Goal: Task Accomplishment & Management: Use online tool/utility

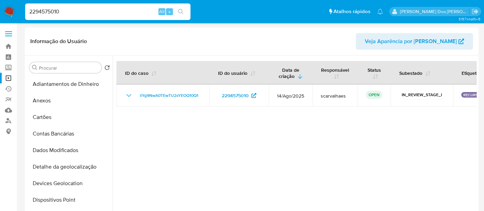
select select "10"
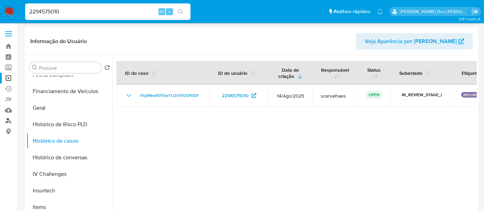
click at [6, 120] on link "Localizador de pessoas" at bounding box center [41, 120] width 82 height 11
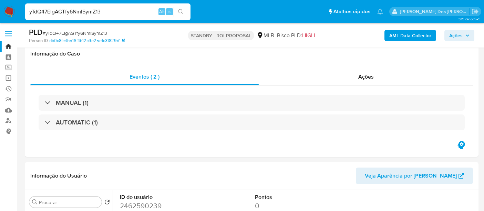
select select "10"
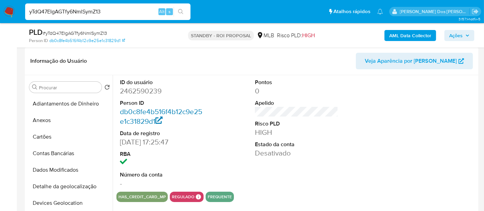
scroll to position [193, 0]
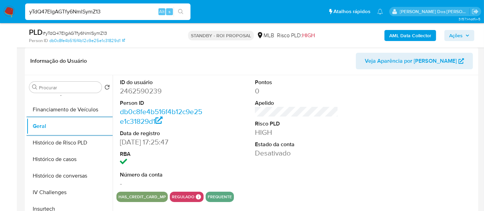
click at [56, 8] on input "yTdQ47EIgAGTfy6NmlSymZ13" at bounding box center [107, 11] width 165 height 9
paste input "S0JzWLkfhaRWUdhaSuecPS6C"
type input "S0JzWLkfhaRWUdhaSuecPS6C"
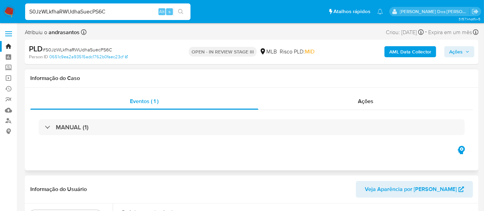
select select "10"
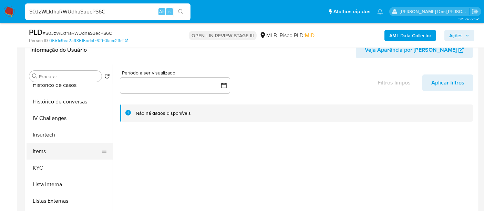
scroll to position [268, 0]
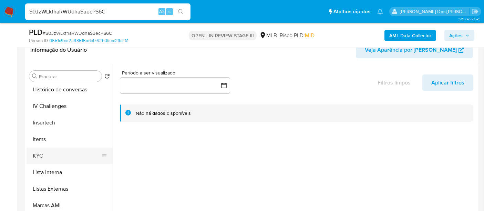
drag, startPoint x: 41, startPoint y: 152, endPoint x: 45, endPoint y: 151, distance: 3.9
click at [41, 152] on button "KYC" at bounding box center [67, 156] width 81 height 17
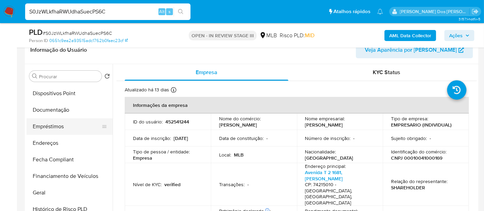
scroll to position [115, 0]
click at [59, 110] on button "Documentação" at bounding box center [67, 110] width 81 height 17
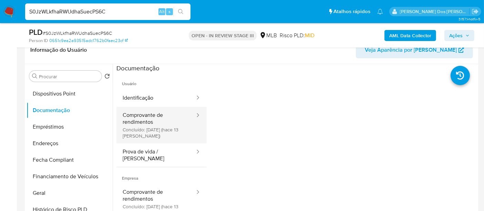
click at [143, 124] on button "Comprovante de rendimentos Concluído: 19/08/2025 (hace 13 días)" at bounding box center [156, 125] width 79 height 37
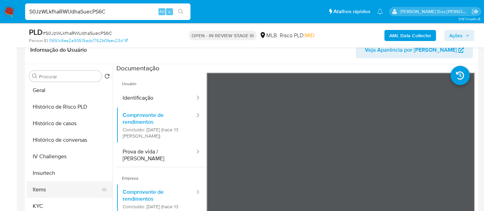
scroll to position [230, 0]
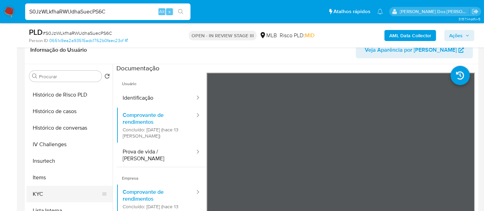
click at [43, 190] on button "KYC" at bounding box center [67, 194] width 81 height 17
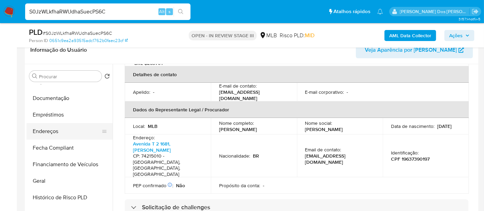
scroll to position [115, 0]
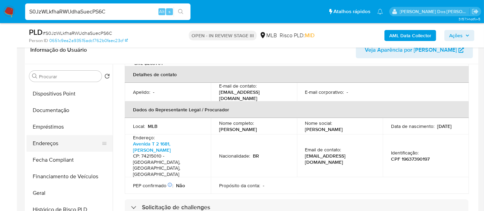
click at [51, 142] on button "Endereços" at bounding box center [67, 143] width 81 height 17
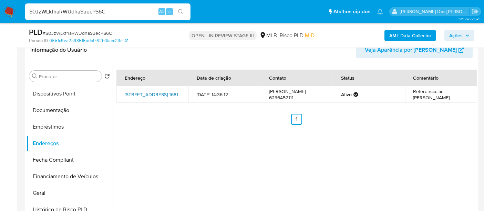
click at [147, 92] on link "Avenida T 2 1681, Goiânia, Goiás, 74215010, Brasil 1681" at bounding box center [151, 94] width 53 height 7
click at [66, 112] on button "Documentação" at bounding box center [67, 110] width 81 height 17
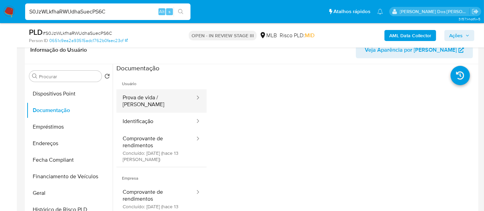
click at [145, 101] on button "Prova de vida / Selfie" at bounding box center [156, 100] width 79 height 23
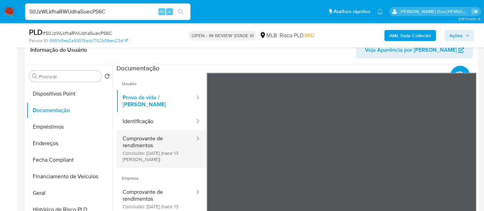
click at [145, 139] on button "Comprovante de rendimentos Concluído: 19/08/2025 (hace 13 días)" at bounding box center [156, 148] width 79 height 37
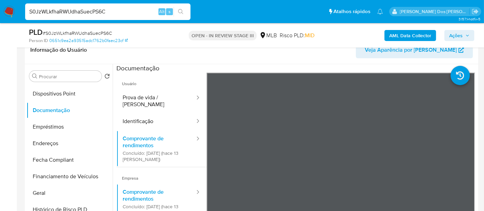
click at [90, 13] on input "S0JzWLkfhaRWUdhaSuecPS6C" at bounding box center [107, 11] width 165 height 9
paste input "irZiT2sFW20wA8xd4l4YcLBb"
type input "irZiT2sFW20wA8xd4l4YcLBb"
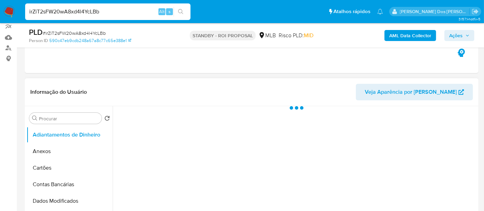
scroll to position [153, 0]
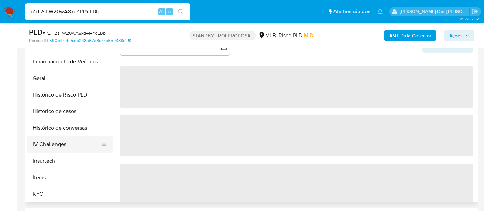
select select "10"
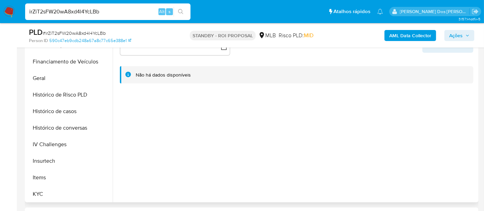
scroll to position [268, 0]
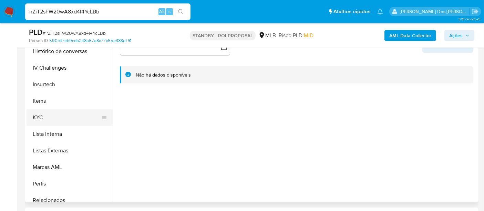
click at [38, 118] on button "KYC" at bounding box center [67, 117] width 81 height 17
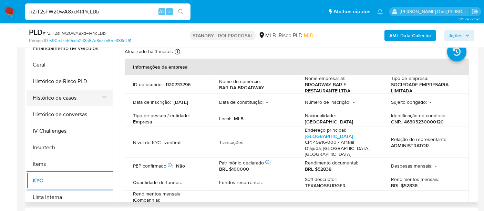
scroll to position [191, 0]
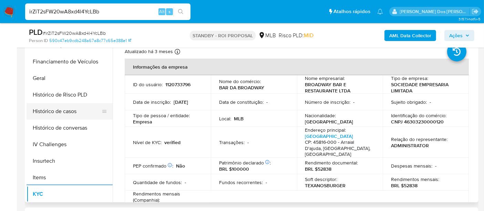
click at [66, 113] on button "Histórico de casos" at bounding box center [67, 111] width 81 height 17
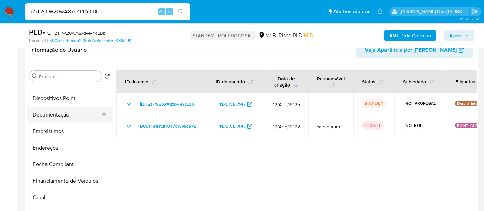
scroll to position [77, 0]
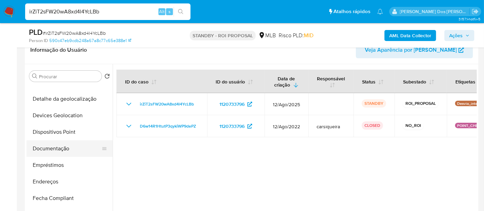
click at [66, 147] on button "Documentação" at bounding box center [67, 148] width 81 height 17
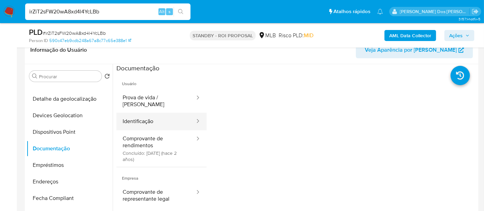
drag, startPoint x: 148, startPoint y: 117, endPoint x: 188, endPoint y: 119, distance: 39.7
click at [149, 117] on button "Identificação" at bounding box center [156, 122] width 79 height 18
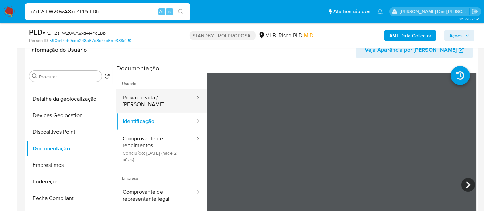
click at [153, 100] on button "Prova de vida / Selfie" at bounding box center [156, 100] width 79 height 23
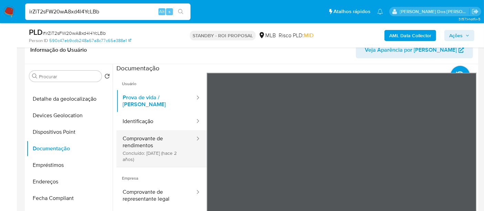
click at [144, 141] on button "Comprovante de rendimentos Concluído: 05/10/2023 (hace 2 años)" at bounding box center [156, 148] width 79 height 37
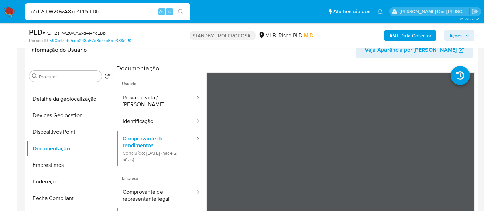
click at [88, 15] on input "irZiT2sFW20wA8xd4l4YcLBb" at bounding box center [107, 11] width 165 height 9
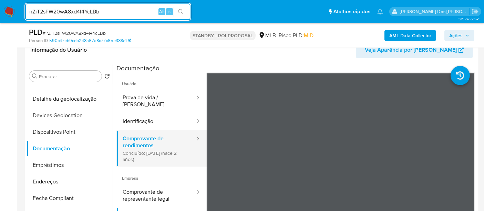
scroll to position [38, 0]
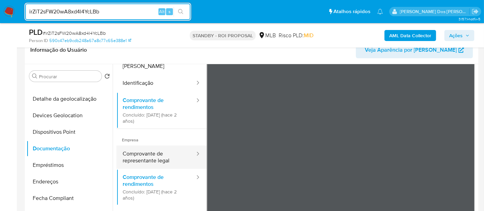
click at [138, 148] on button "Comprovante de representante legal" at bounding box center [156, 156] width 79 height 23
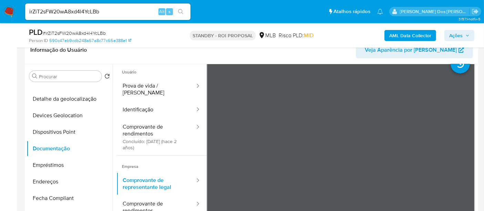
scroll to position [0, 0]
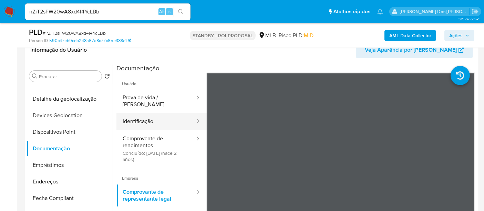
click at [147, 117] on button "Identificação" at bounding box center [156, 122] width 79 height 18
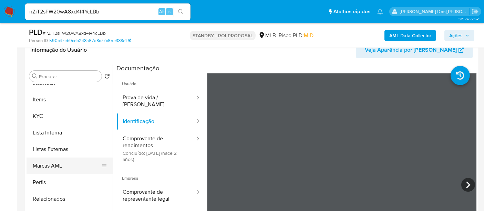
scroll to position [191, 0]
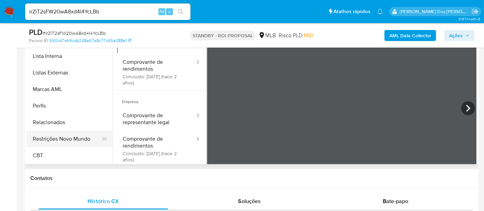
click at [75, 139] on button "Restrições Novo Mundo" at bounding box center [67, 139] width 81 height 17
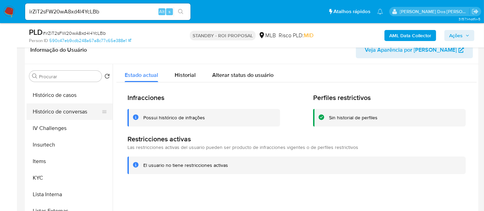
scroll to position [193, 0]
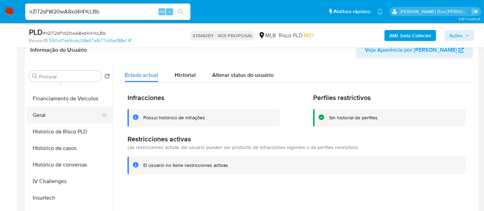
click at [36, 116] on button "Geral" at bounding box center [67, 115] width 81 height 17
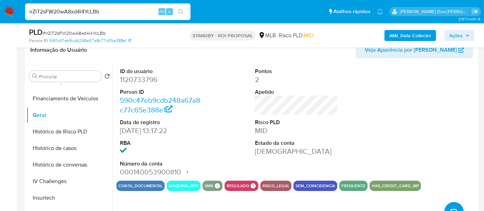
click at [119, 14] on input "irZiT2sFW20wA8xd4l4YcLBb" at bounding box center [107, 11] width 165 height 9
paste input "WIZDLi9BYb4vOAdx4bMqqRKq"
type input "WIZDLi9BYb4vOAdx4bMqqRKq"
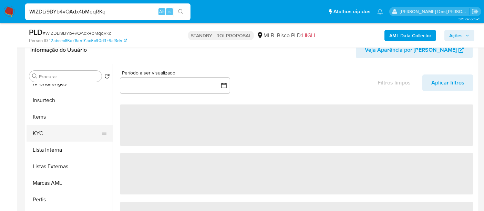
scroll to position [306, 0]
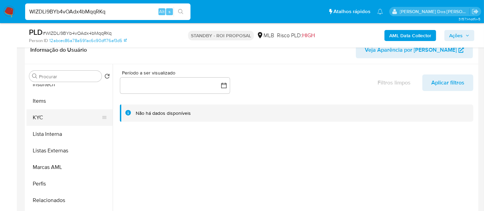
select select "10"
click at [34, 121] on button "KYC" at bounding box center [67, 117] width 81 height 17
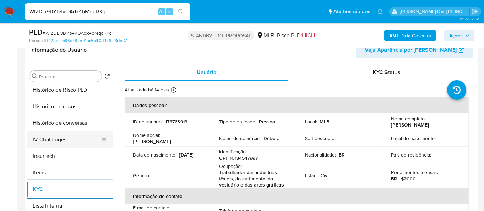
scroll to position [230, 0]
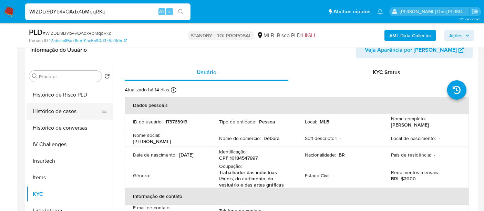
click at [57, 110] on button "Histórico de casos" at bounding box center [67, 111] width 81 height 17
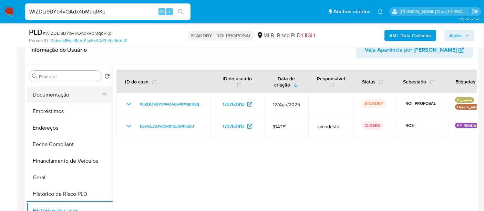
scroll to position [115, 0]
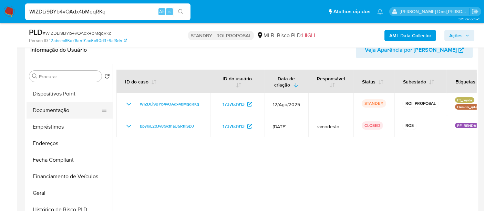
click at [49, 109] on button "Documentação" at bounding box center [67, 110] width 81 height 17
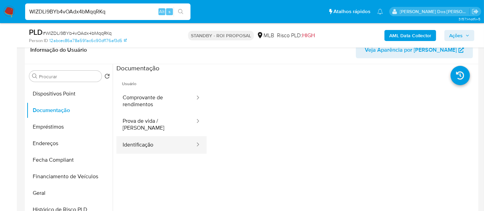
click at [143, 136] on button "Identificação" at bounding box center [156, 145] width 79 height 18
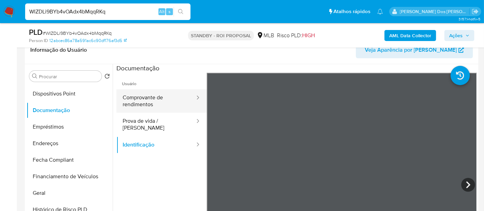
click at [161, 99] on button "Comprovante de rendimentos" at bounding box center [156, 100] width 79 height 23
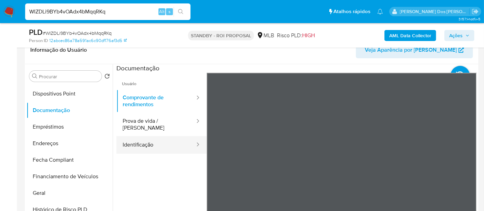
click at [135, 140] on button "Identificação" at bounding box center [156, 145] width 79 height 18
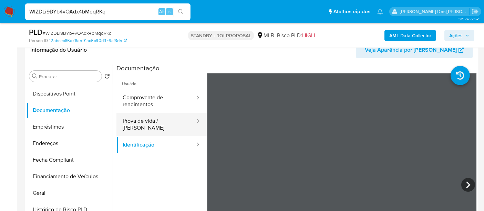
click at [159, 125] on button "Prova de vida / [PERSON_NAME]" at bounding box center [156, 124] width 79 height 23
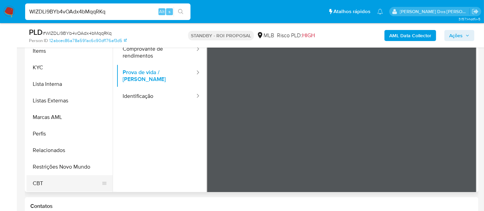
scroll to position [191, 0]
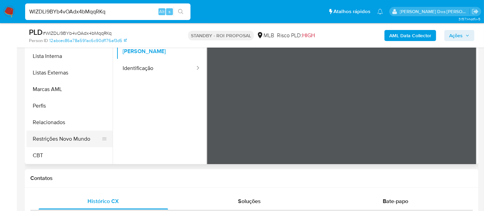
click at [83, 141] on button "Restrições Novo Mundo" at bounding box center [67, 139] width 81 height 17
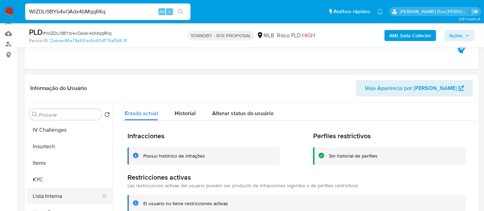
scroll to position [193, 0]
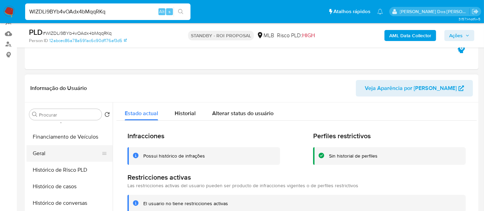
click at [43, 153] on button "Geral" at bounding box center [67, 153] width 81 height 17
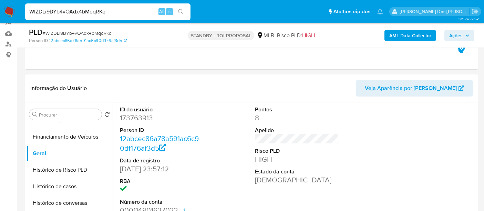
click at [94, 9] on input "WIZDLi9BYb4vOAdx4bMqqRKq" at bounding box center [107, 11] width 165 height 9
paste input "txriivmCbgOfdbCmoRSRsmSo"
type input "txriivmCbgOfdbCmoRSRsmSo"
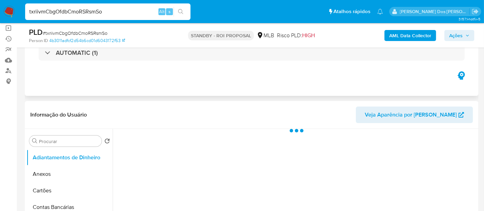
scroll to position [77, 0]
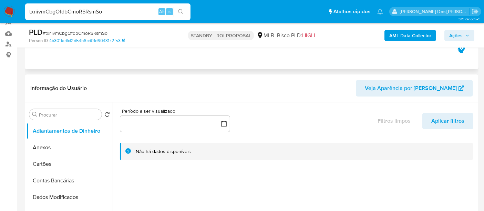
select select "10"
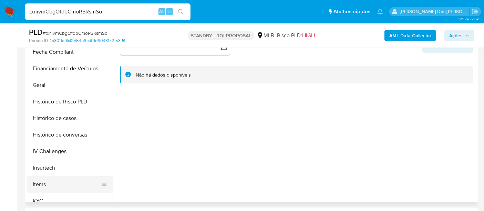
scroll to position [230, 0]
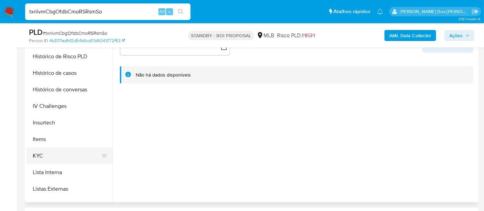
click at [42, 153] on button "KYC" at bounding box center [67, 156] width 81 height 17
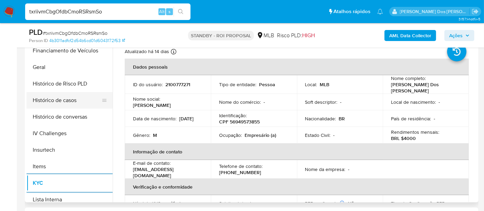
scroll to position [191, 0]
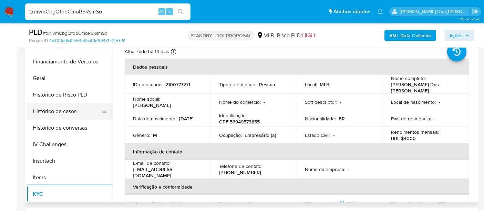
drag, startPoint x: 68, startPoint y: 109, endPoint x: 65, endPoint y: 112, distance: 3.7
click at [68, 109] on button "Histórico de casos" at bounding box center [67, 111] width 81 height 17
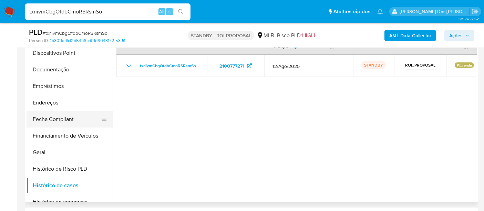
scroll to position [77, 0]
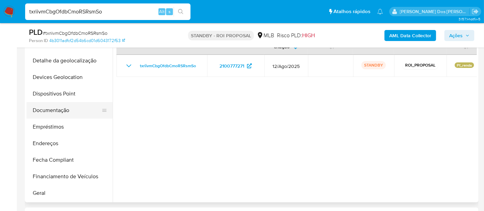
click at [56, 114] on button "Documentação" at bounding box center [67, 110] width 81 height 17
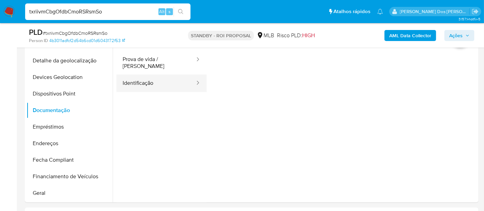
click at [143, 82] on button "Identificação" at bounding box center [156, 83] width 79 height 18
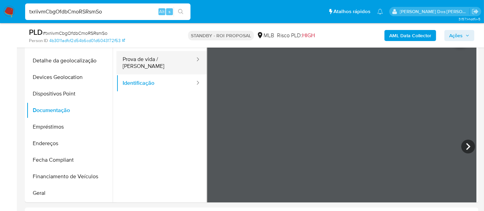
click at [170, 64] on button "Prova de vida / [PERSON_NAME]" at bounding box center [156, 62] width 79 height 23
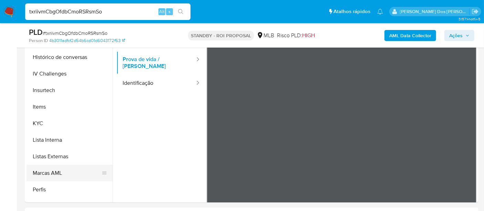
scroll to position [308, 0]
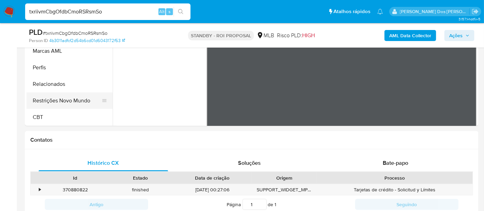
click at [67, 101] on button "Restrições Novo Mundo" at bounding box center [67, 100] width 81 height 17
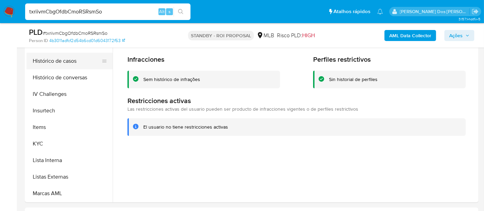
scroll to position [193, 0]
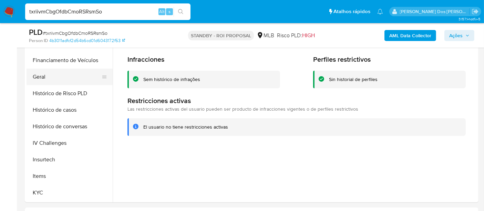
click at [37, 80] on button "Geral" at bounding box center [67, 77] width 81 height 17
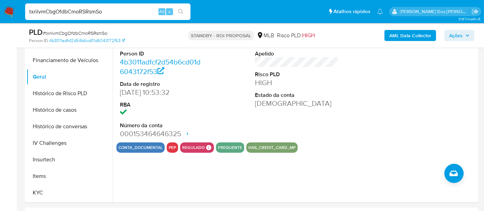
click at [117, 10] on input "txriivmCbgOfdbCmoRSRsmSo" at bounding box center [107, 11] width 165 height 9
paste input "fOB57zGsvLD3xhjaQ43GWrfq"
type input "fOB57zGsvLD3xhjaQ43GWrfq"
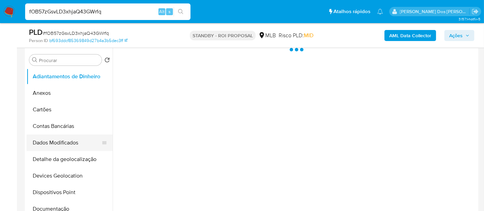
scroll to position [153, 0]
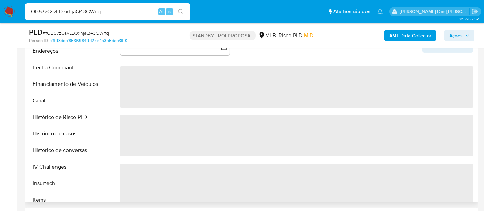
select select "10"
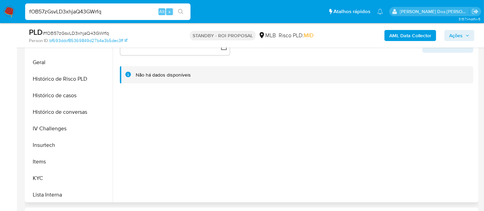
scroll to position [230, 0]
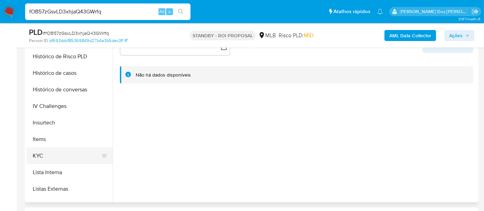
click at [41, 153] on button "KYC" at bounding box center [67, 156] width 81 height 17
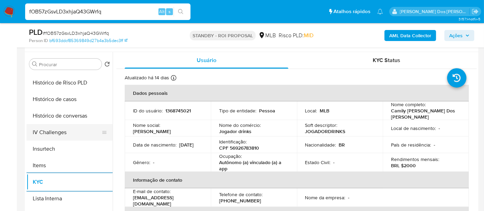
scroll to position [115, 0]
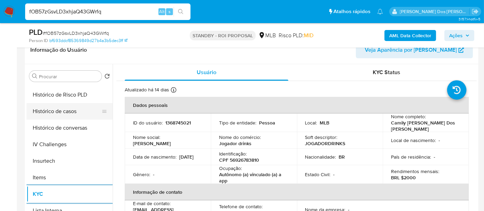
click at [74, 111] on button "Histórico de casos" at bounding box center [67, 111] width 81 height 17
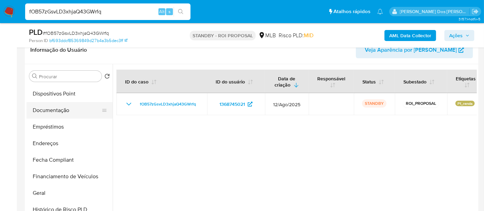
click at [55, 110] on button "Documentação" at bounding box center [67, 110] width 81 height 17
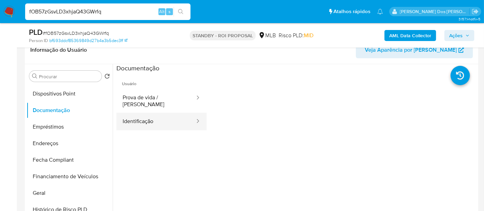
click at [142, 113] on button "Identificação" at bounding box center [156, 122] width 79 height 18
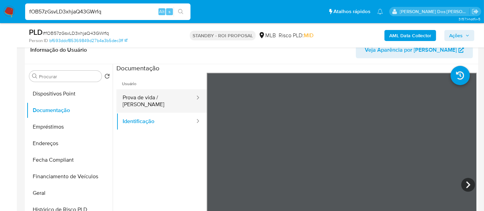
click at [165, 97] on button "Prova de vida / [PERSON_NAME]" at bounding box center [156, 100] width 79 height 23
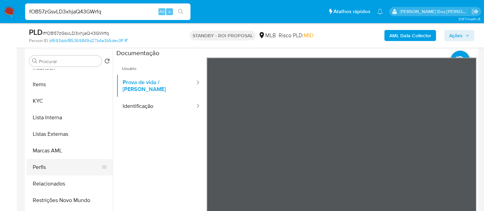
scroll to position [153, 0]
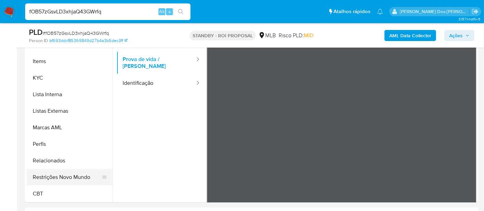
click at [70, 172] on button "Restrições Novo Mundo" at bounding box center [67, 177] width 81 height 17
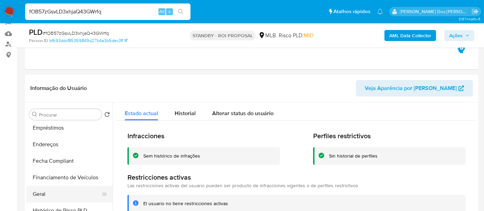
scroll to position [193, 0]
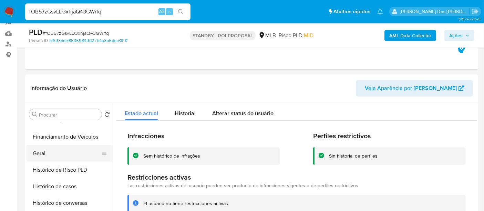
click at [45, 153] on button "Geral" at bounding box center [67, 153] width 81 height 17
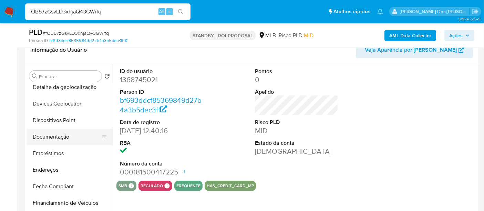
scroll to position [78, 0]
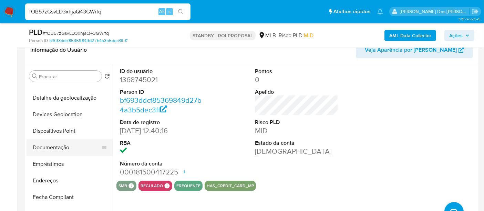
drag, startPoint x: 61, startPoint y: 147, endPoint x: 72, endPoint y: 146, distance: 11.1
click at [60, 147] on button "Documentação" at bounding box center [67, 147] width 81 height 17
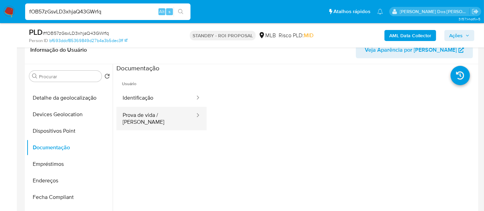
click at [137, 112] on button "Prova de vida / [PERSON_NAME]" at bounding box center [156, 118] width 79 height 23
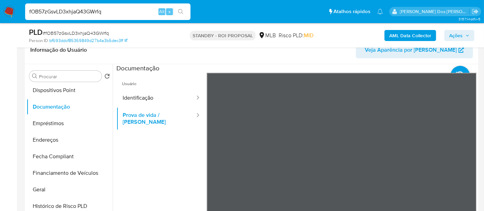
scroll to position [153, 0]
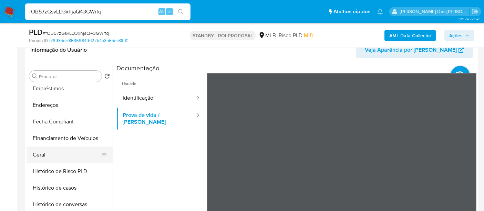
click at [43, 157] on button "Geral" at bounding box center [67, 155] width 81 height 17
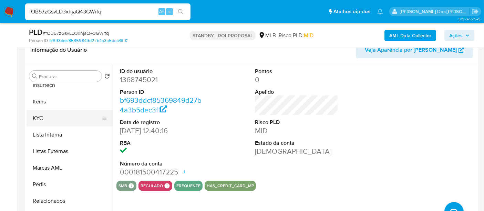
scroll to position [308, 0]
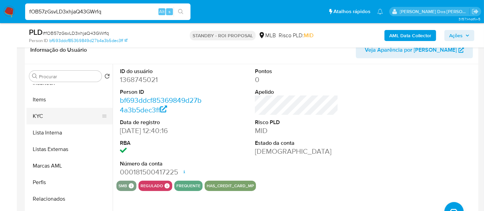
click at [39, 113] on button "KYC" at bounding box center [67, 116] width 81 height 17
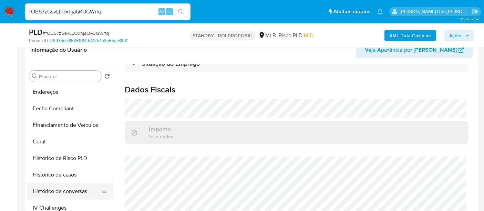
scroll to position [154, 0]
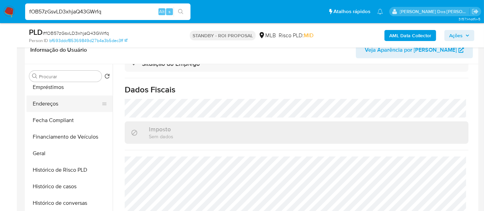
click at [46, 106] on button "Endereços" at bounding box center [67, 103] width 81 height 17
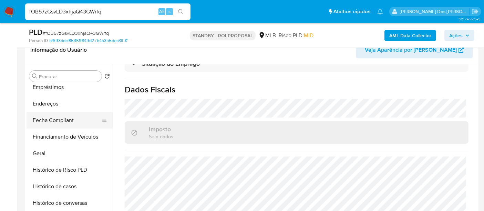
scroll to position [0, 0]
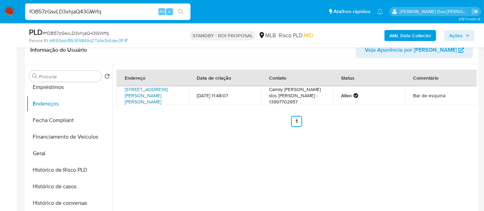
click at [148, 99] on link "Rua Ubirajara Barroso De Oliveira 20, São Vicente, São Paulo, 11345240, Brasil …" at bounding box center [146, 95] width 43 height 19
click at [63, 10] on input "fOB57zGsvLD3xhjaQ43GWrfq" at bounding box center [107, 11] width 165 height 9
click at [88, 12] on input "fOB57zGsvLD3xhjaQ43GWrfq" at bounding box center [107, 11] width 165 height 9
paste input "DLguwdC9pvw75y808VCnHXp"
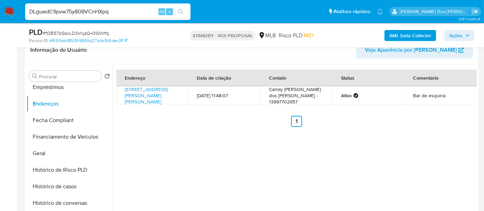
type input "DLguwdC9pvw75y808VCnHXpq"
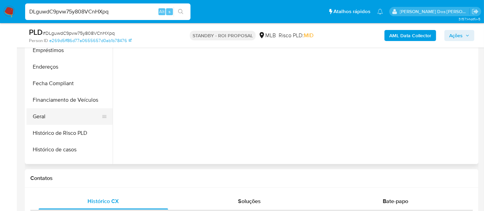
scroll to position [230, 0]
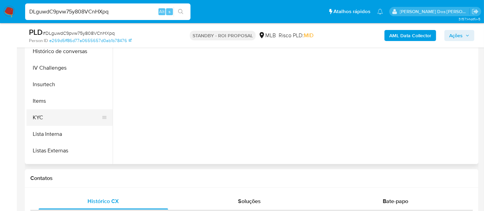
select select "10"
click at [40, 116] on button "KYC" at bounding box center [67, 117] width 81 height 17
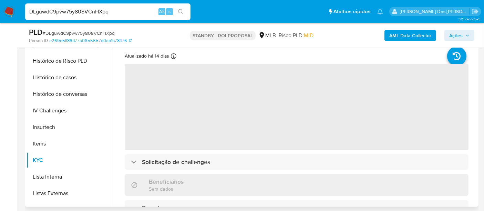
scroll to position [115, 0]
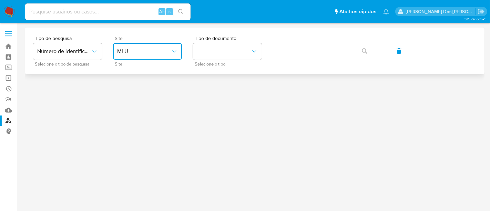
click at [135, 56] on button "MLU" at bounding box center [147, 51] width 69 height 17
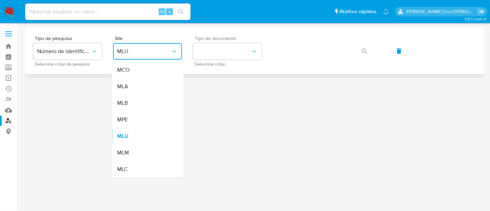
click at [138, 97] on div "MLB" at bounding box center [145, 103] width 57 height 17
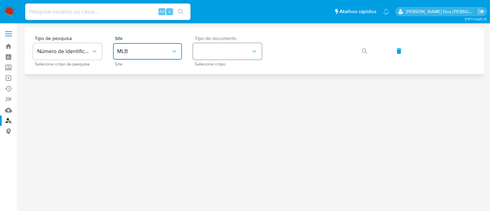
click at [214, 56] on button "identificationType" at bounding box center [227, 51] width 69 height 17
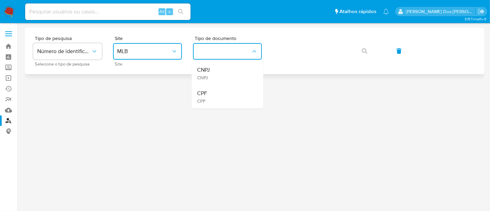
drag, startPoint x: 212, startPoint y: 69, endPoint x: 271, endPoint y: 63, distance: 58.9
click at [214, 68] on div "CNPJ CNPJ" at bounding box center [225, 73] width 57 height 23
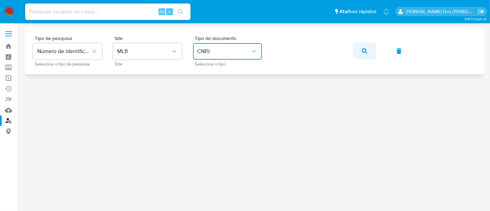
click at [362, 52] on icon "button" at bounding box center [365, 51] width 6 height 6
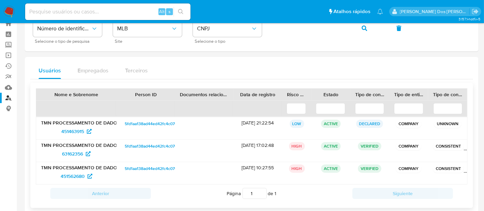
scroll to position [33, 0]
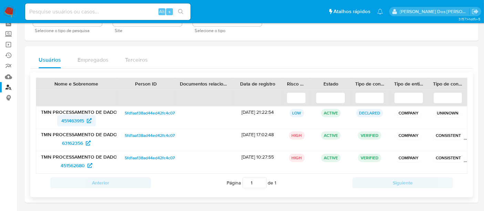
click at [73, 120] on span "451463915" at bounding box center [72, 120] width 23 height 11
click at [63, 139] on span "63162356" at bounding box center [72, 143] width 21 height 11
click at [71, 164] on span "451562680" at bounding box center [73, 165] width 24 height 11
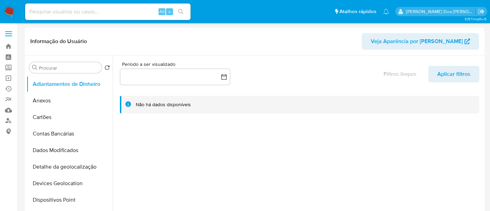
select select "10"
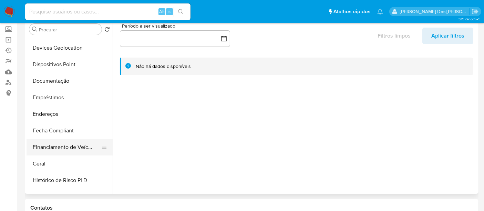
scroll to position [115, 0]
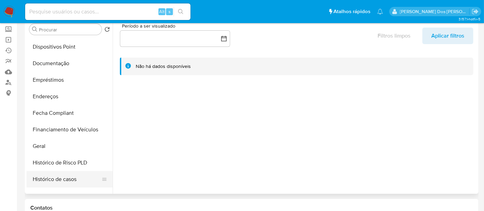
click at [57, 174] on button "Histórico de casos" at bounding box center [67, 179] width 81 height 17
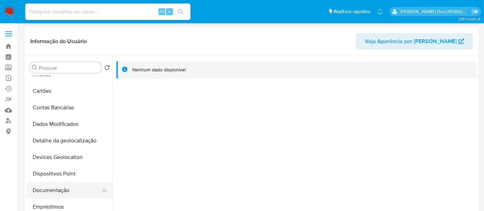
scroll to position [38, 0]
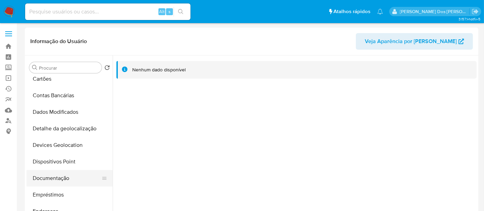
click at [58, 179] on button "Documentação" at bounding box center [67, 178] width 81 height 17
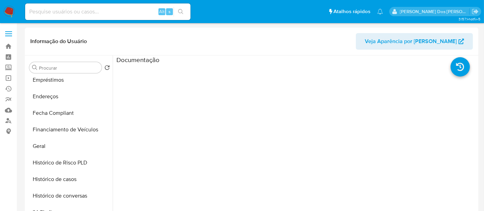
scroll to position [191, 0]
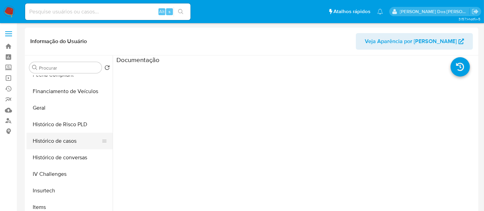
click at [63, 142] on button "Histórico de casos" at bounding box center [67, 141] width 81 height 17
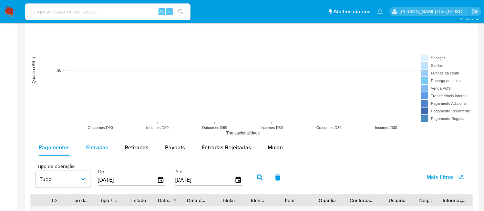
click at [101, 145] on span "Entradas" at bounding box center [97, 147] width 22 height 8
select select "10"
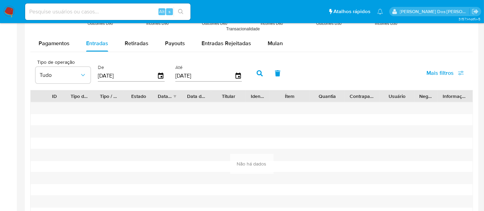
scroll to position [651, 0]
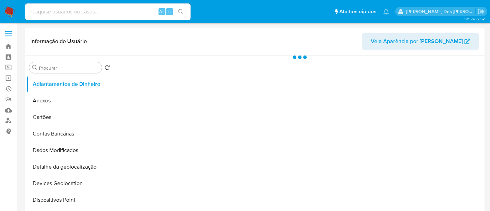
select select "10"
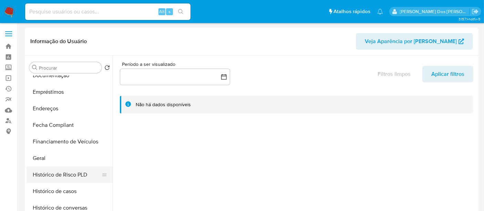
scroll to position [153, 0]
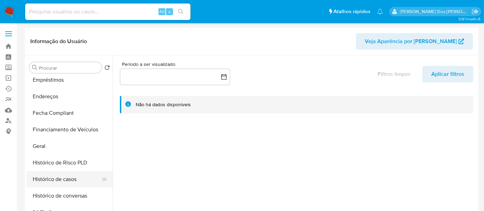
click at [63, 179] on button "Histórico de casos" at bounding box center [67, 179] width 81 height 17
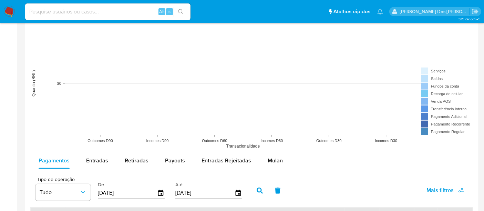
scroll to position [536, 0]
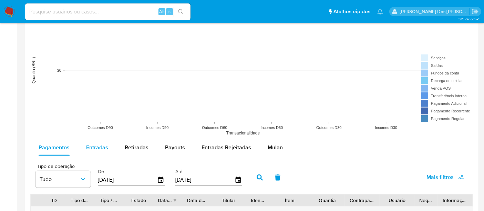
click at [97, 146] on span "Entradas" at bounding box center [97, 147] width 22 height 8
select select "10"
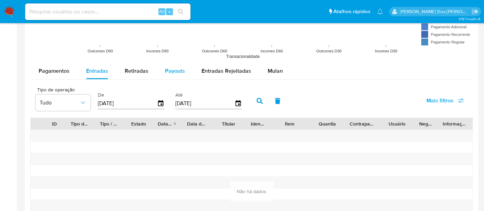
scroll to position [613, 0]
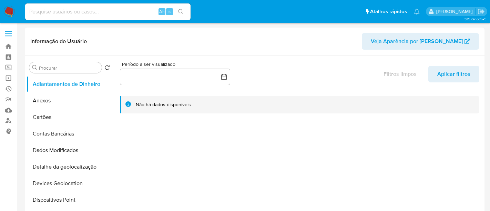
select select "10"
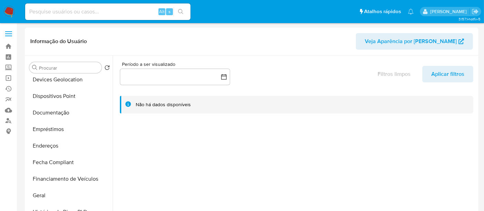
scroll to position [115, 0]
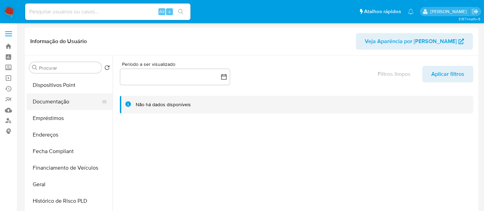
click at [54, 101] on button "Documentação" at bounding box center [67, 101] width 81 height 17
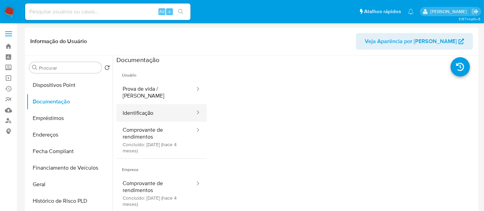
click at [139, 107] on button "Identificação" at bounding box center [156, 113] width 79 height 18
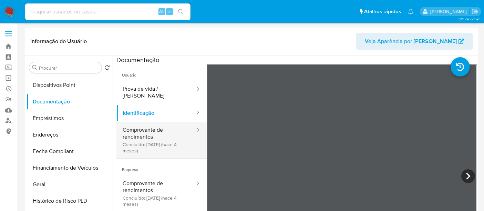
click at [133, 134] on button "Comprovante de rendimentos Concluído: 14/05/2025 (hace 4 meses)" at bounding box center [156, 140] width 79 height 37
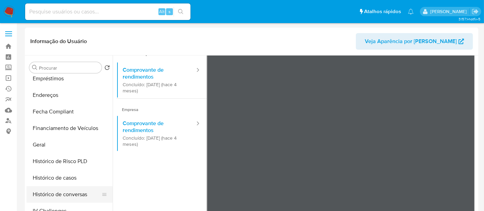
scroll to position [191, 0]
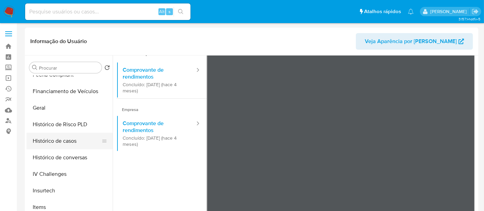
click at [59, 142] on button "Histórico de casos" at bounding box center [67, 141] width 81 height 17
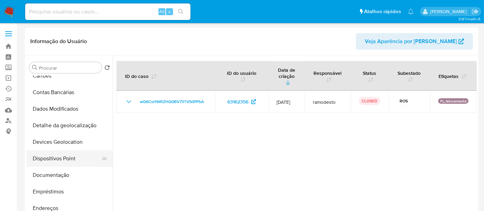
scroll to position [0, 0]
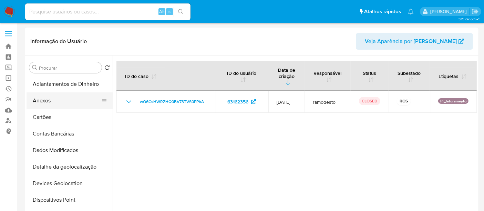
click at [42, 104] on button "Anexos" at bounding box center [67, 100] width 81 height 17
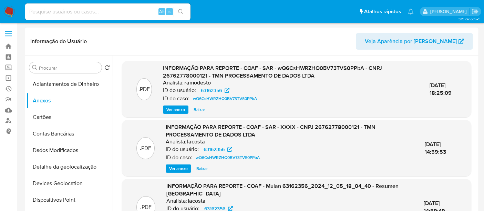
click at [173, 109] on span "Ver anexo" at bounding box center [176, 109] width 19 height 7
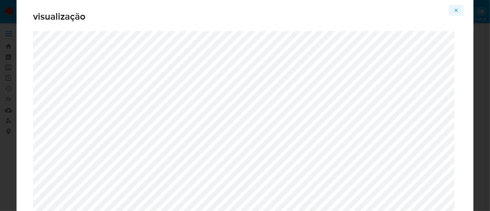
click at [454, 11] on button "Attachment preview" at bounding box center [456, 10] width 15 height 11
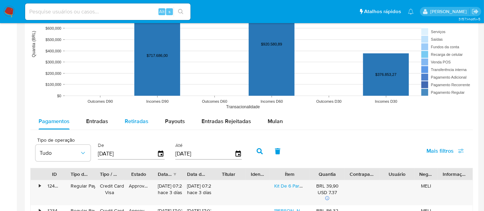
scroll to position [574, 0]
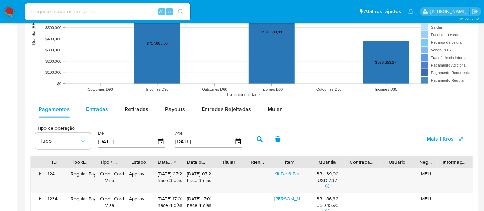
click at [94, 109] on span "Entradas" at bounding box center [97, 109] width 22 height 8
select select "10"
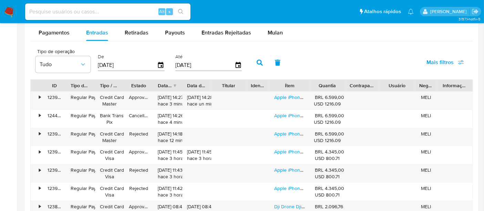
scroll to position [728, 0]
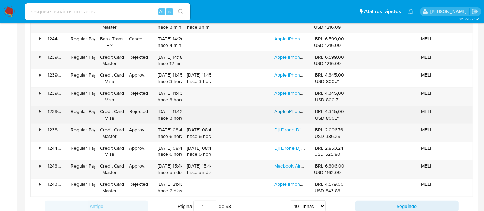
click at [292, 110] on link "Apple iPhone 15 (256 Gb) - Preto - Bom (Recondicionado)" at bounding box center [334, 111] width 121 height 7
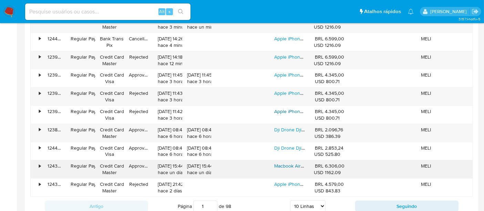
click at [281, 167] on link "Macbook Air M2 2022 Midnight 16gb De Ram - 256gb Ssd - Apple M" at bounding box center [346, 165] width 145 height 7
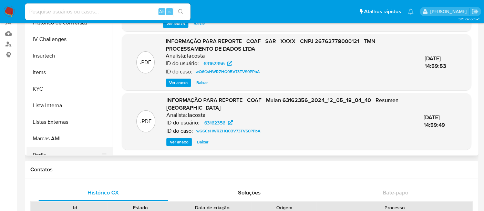
scroll to position [306, 0]
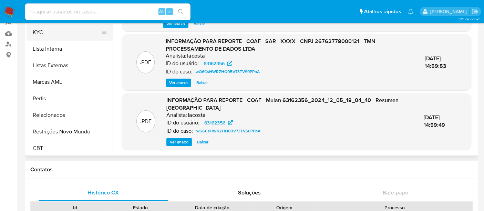
click at [33, 27] on button "KYC" at bounding box center [67, 32] width 81 height 17
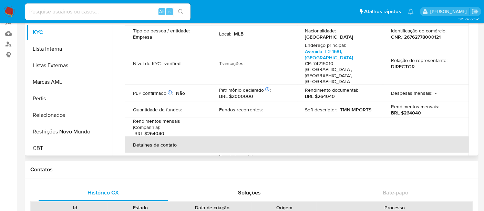
scroll to position [0, 0]
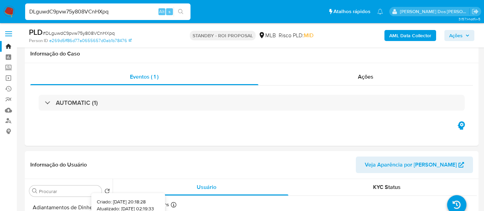
select select "10"
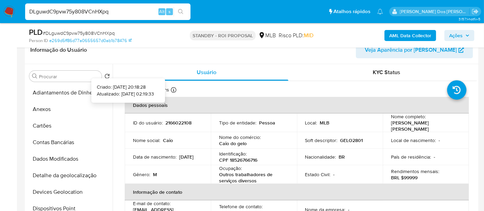
scroll to position [230, 0]
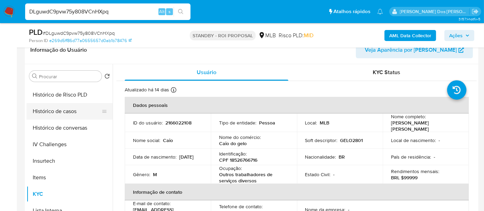
click at [59, 112] on button "Histórico de casos" at bounding box center [67, 111] width 81 height 17
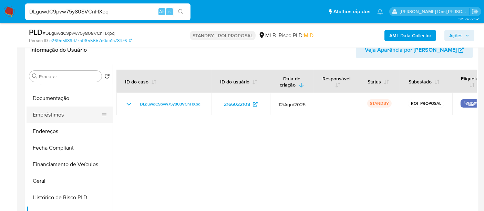
scroll to position [115, 0]
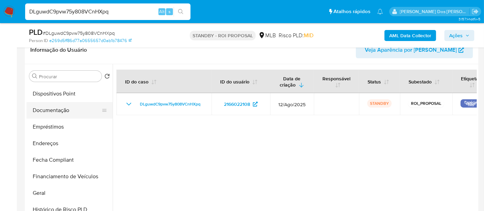
click at [53, 111] on button "Documentação" at bounding box center [67, 110] width 81 height 17
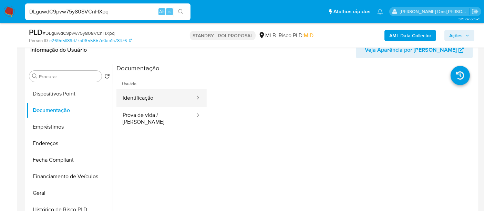
click at [140, 102] on button "Identificação" at bounding box center [156, 98] width 79 height 18
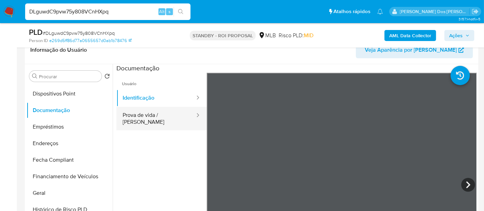
click at [170, 114] on button "Prova de vida / Selfie" at bounding box center [156, 118] width 79 height 23
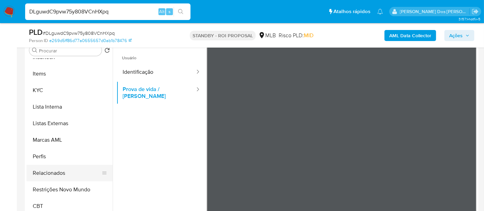
scroll to position [153, 0]
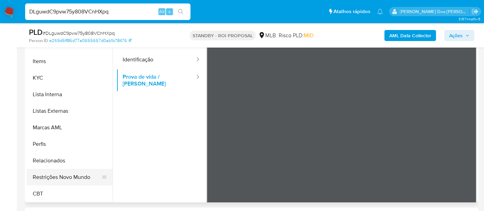
click at [59, 175] on button "Restrições Novo Mundo" at bounding box center [67, 177] width 81 height 17
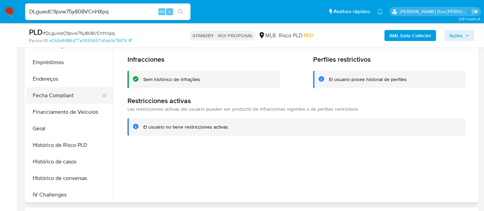
scroll to position [116, 0]
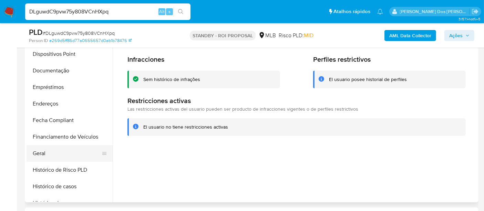
click at [39, 152] on button "Geral" at bounding box center [67, 153] width 81 height 17
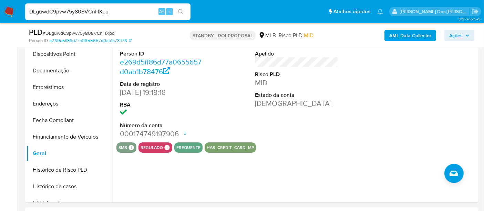
click at [104, 16] on div "DLguwdC9pvw75y808VCnHXpq Alt s" at bounding box center [107, 11] width 165 height 17
click at [104, 14] on input "DLguwdC9pvw75y808VCnHXpq" at bounding box center [107, 11] width 165 height 9
paste input "0Oy4S1NtmFzXnPGRrC9wt6gb"
type input "0Oy4S1NtmFzXnPGRrC9wt6gb"
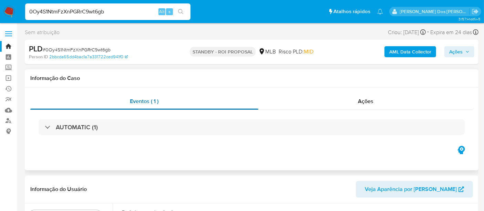
select select "10"
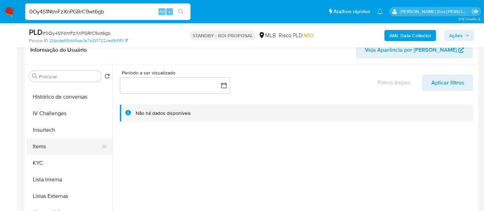
scroll to position [268, 0]
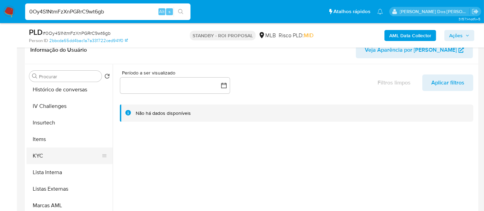
click at [43, 155] on button "KYC" at bounding box center [67, 156] width 81 height 17
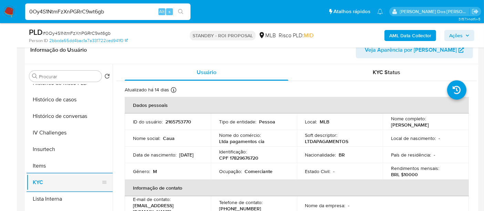
scroll to position [230, 0]
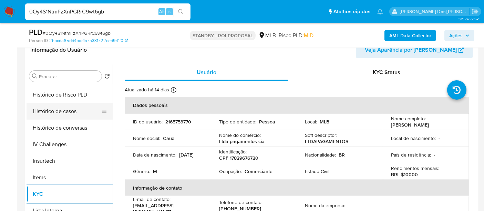
click at [65, 113] on button "Histórico de casos" at bounding box center [67, 111] width 81 height 17
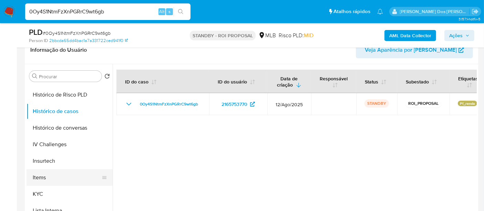
scroll to position [115, 0]
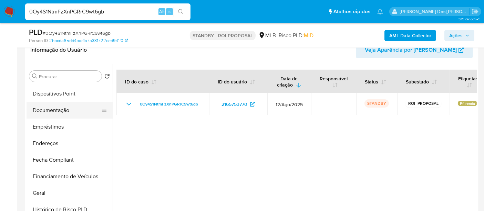
click at [63, 111] on button "Documentação" at bounding box center [67, 110] width 81 height 17
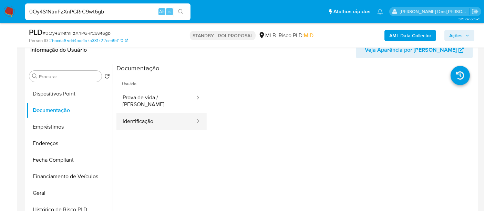
click at [147, 116] on button "Identificação" at bounding box center [156, 122] width 79 height 18
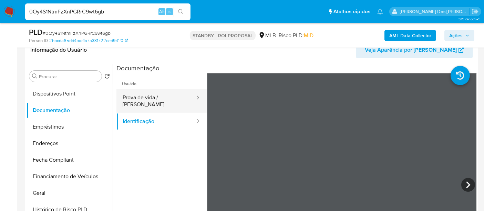
click at [171, 98] on button "Prova de vida / [PERSON_NAME]" at bounding box center [156, 100] width 79 height 23
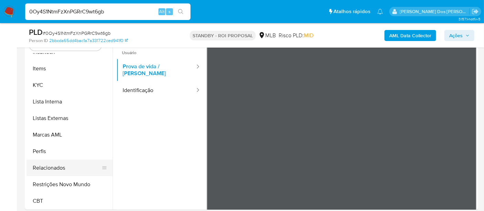
scroll to position [153, 0]
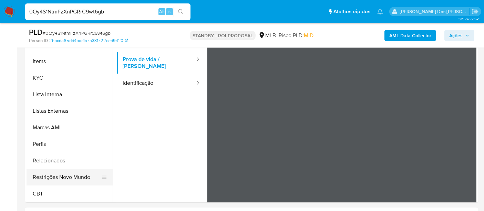
click at [71, 179] on button "Restrições Novo Mundo" at bounding box center [67, 177] width 81 height 17
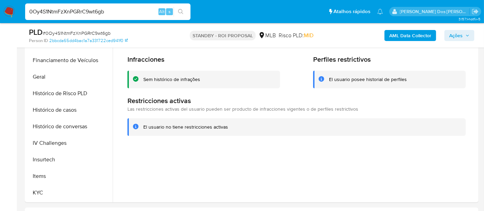
scroll to position [154, 0]
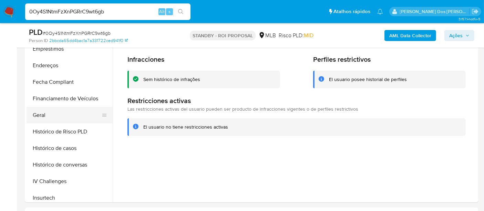
click at [43, 120] on button "Geral" at bounding box center [67, 115] width 81 height 17
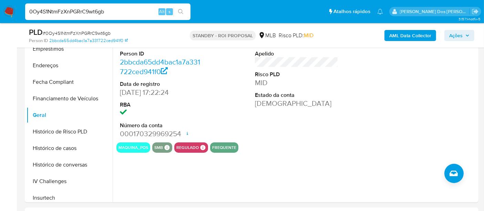
click at [109, 15] on input "0Oy4S1NtmFzXnPGRrC9wt6gb" at bounding box center [107, 11] width 165 height 9
paste input "VxKM1kZ3gBfWwt6aQSp4FfiE"
type input "VxKM1kZ3gBfWwt6aQSp4FfiE"
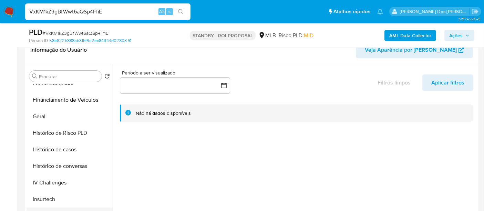
scroll to position [230, 0]
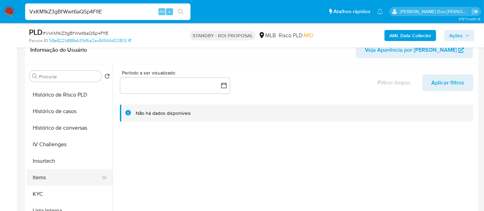
select select "10"
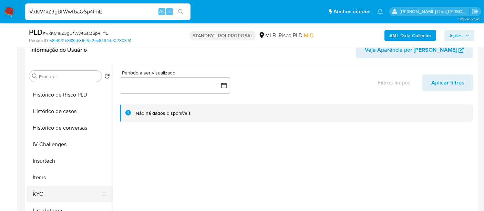
click at [37, 193] on button "KYC" at bounding box center [67, 194] width 81 height 17
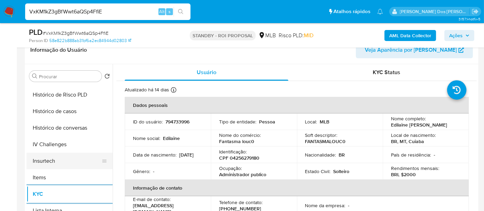
scroll to position [191, 0]
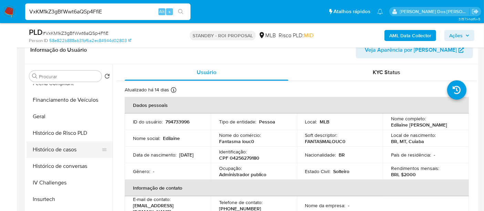
click at [65, 153] on button "Histórico de casos" at bounding box center [67, 149] width 81 height 17
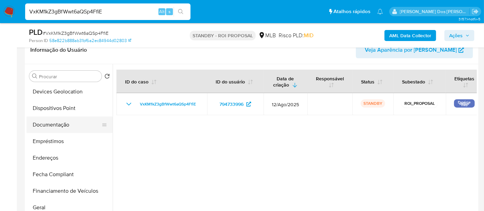
scroll to position [77, 0]
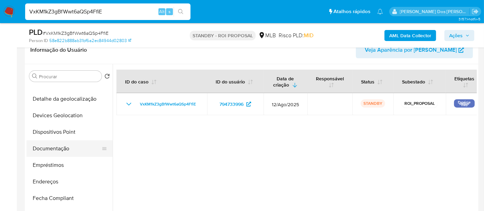
click at [53, 149] on button "Documentação" at bounding box center [67, 148] width 81 height 17
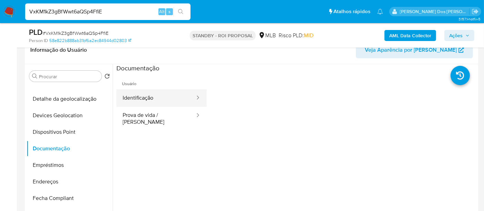
click at [138, 101] on button "Identificação" at bounding box center [156, 98] width 79 height 18
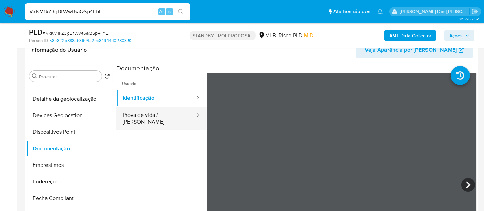
click at [165, 113] on button "Prova de vida / Selfie" at bounding box center [156, 118] width 79 height 23
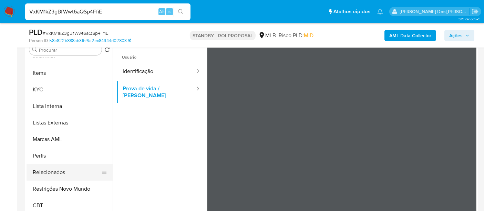
scroll to position [153, 0]
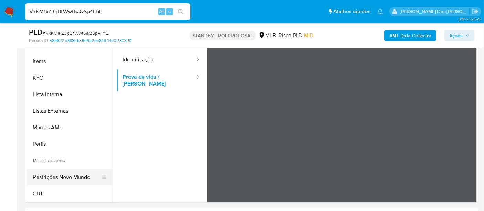
click at [61, 176] on button "Restrições Novo Mundo" at bounding box center [67, 177] width 81 height 17
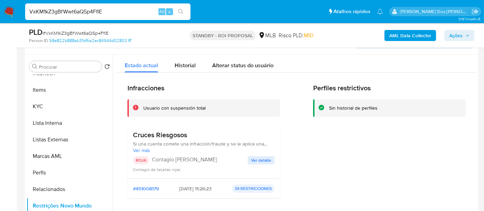
scroll to position [115, 0]
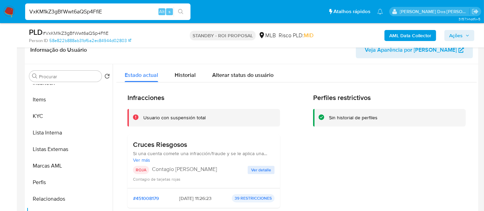
click at [249, 168] on button "Ver detalle" at bounding box center [261, 170] width 27 height 8
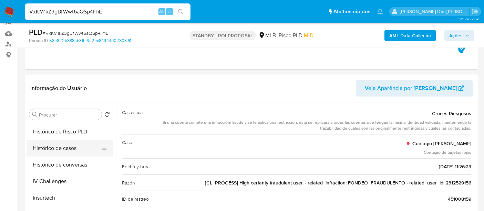
scroll to position [154, 0]
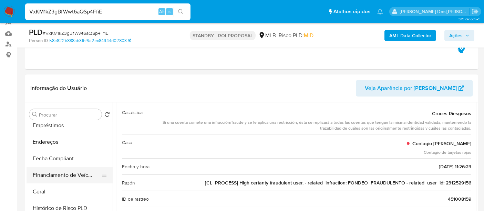
drag, startPoint x: 40, startPoint y: 193, endPoint x: 97, endPoint y: 179, distance: 59.4
click at [39, 194] on button "Geral" at bounding box center [70, 191] width 86 height 17
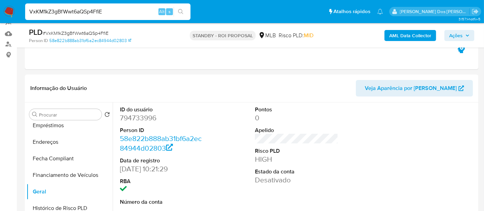
scroll to position [115, 0]
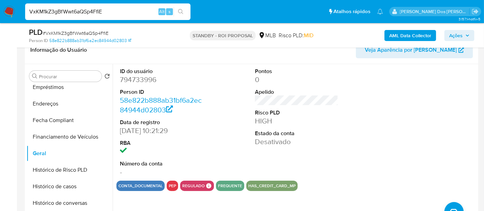
click at [105, 12] on input "VxKM1kZ3gBfWwt6aQSp4FfiE" at bounding box center [107, 11] width 165 height 9
paste input "QtTnm4F9hEIp1r0gzEh0lAD3"
type input "QtTnm4F9hEIp1r0gzEh0lAD3"
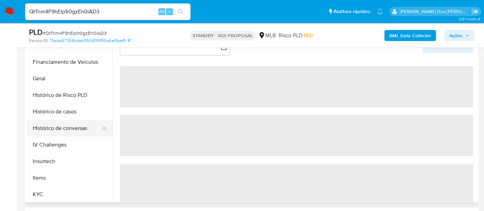
scroll to position [230, 0]
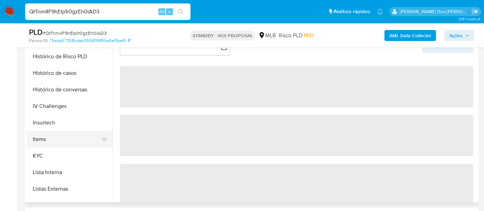
select select "10"
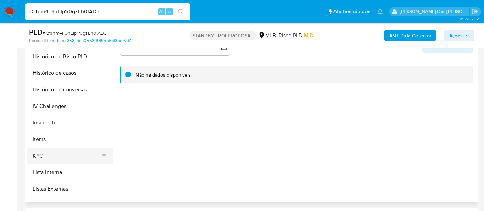
click at [40, 155] on button "KYC" at bounding box center [67, 156] width 81 height 17
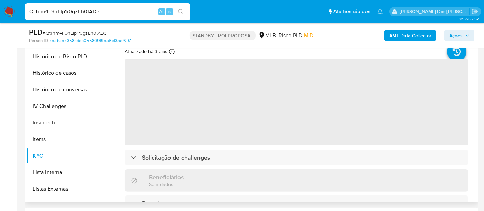
scroll to position [115, 0]
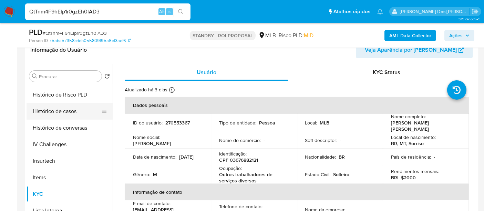
click at [64, 112] on button "Histórico de casos" at bounding box center [67, 111] width 81 height 17
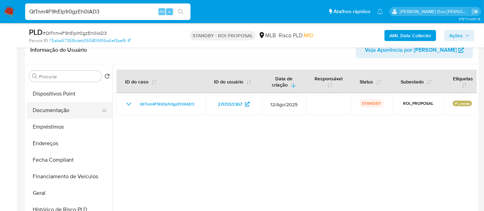
click at [58, 114] on button "Documentação" at bounding box center [67, 110] width 81 height 17
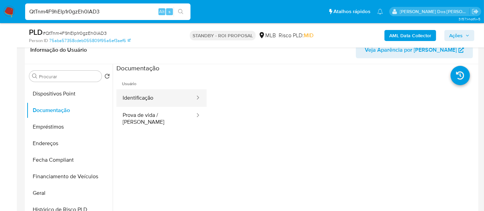
click at [136, 98] on button "Identificação" at bounding box center [156, 98] width 79 height 18
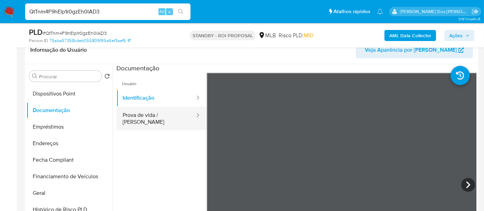
click at [177, 117] on button "Prova de vida / [PERSON_NAME]" at bounding box center [156, 118] width 79 height 23
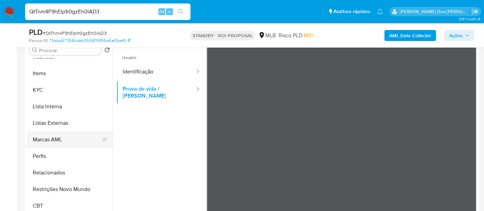
scroll to position [153, 0]
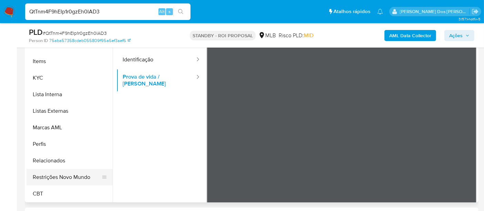
click at [61, 177] on button "Restrições Novo Mundo" at bounding box center [67, 177] width 81 height 17
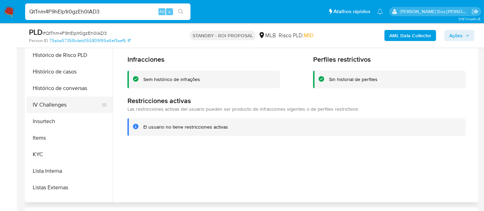
scroll to position [193, 0]
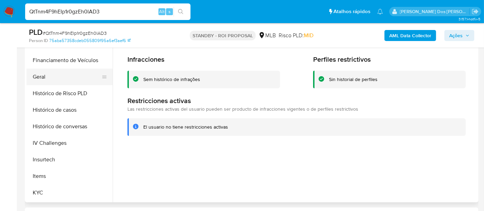
click at [39, 77] on button "Geral" at bounding box center [67, 77] width 81 height 17
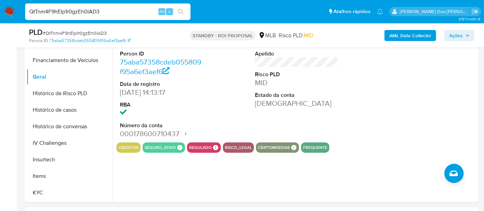
click at [107, 13] on input "QtTnm4F9hEIp1r0gzEh0lAD3" at bounding box center [107, 11] width 165 height 9
paste input "jOTqQGdEB2K0I0NJsvEjZTrD"
type input "jOTqQGdEB2K0I0NJsvEjZTrD"
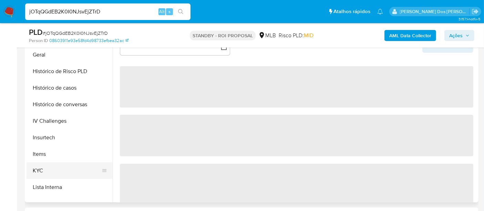
scroll to position [268, 0]
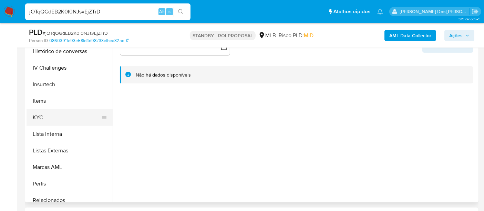
select select "10"
click at [37, 117] on button "KYC" at bounding box center [67, 117] width 81 height 17
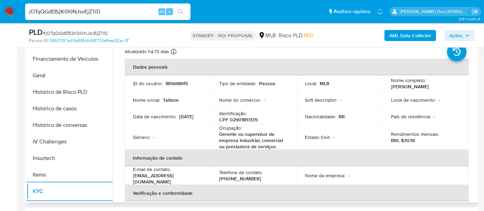
scroll to position [191, 0]
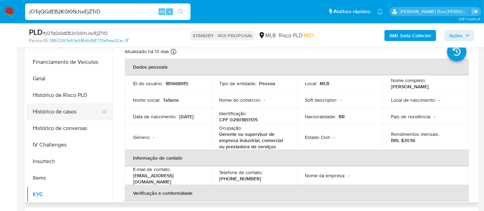
click at [62, 111] on button "Histórico de casos" at bounding box center [67, 111] width 81 height 17
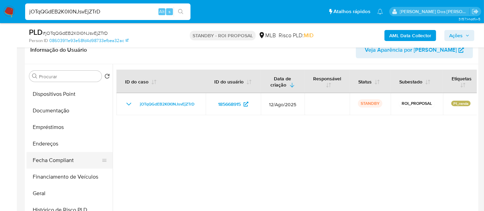
scroll to position [76, 0]
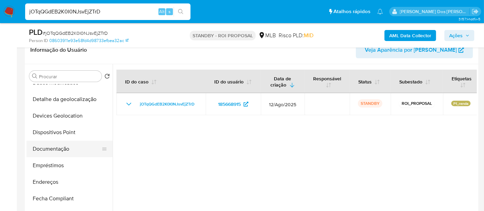
click at [64, 154] on button "Documentação" at bounding box center [67, 149] width 81 height 17
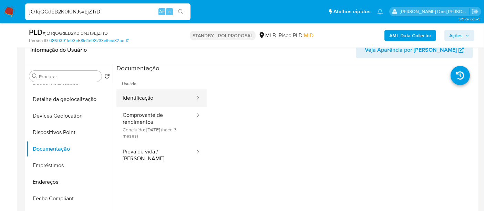
click at [145, 96] on button "Identificação" at bounding box center [156, 98] width 79 height 18
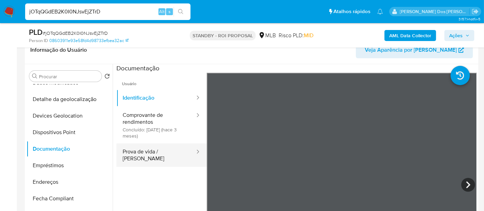
click at [150, 158] on button "Prova de vida / [PERSON_NAME]" at bounding box center [156, 154] width 79 height 23
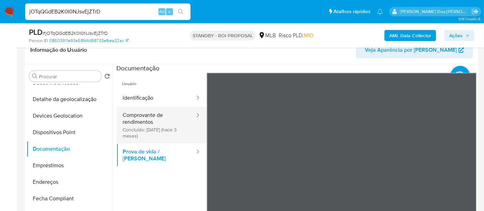
click at [140, 115] on button "Comprovante de rendimentos Concluído: 31/05/2025 (hace 3 meses)" at bounding box center [156, 125] width 79 height 37
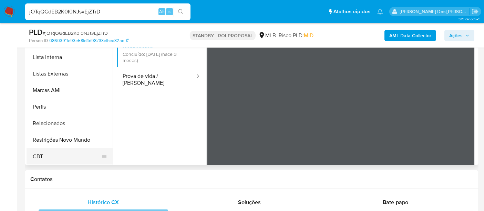
scroll to position [191, 0]
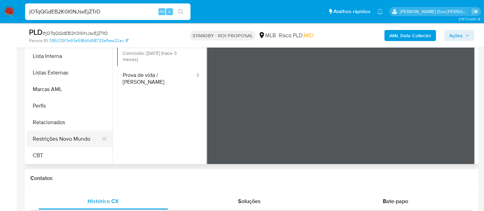
click at [73, 141] on button "Restrições Novo Mundo" at bounding box center [67, 139] width 81 height 17
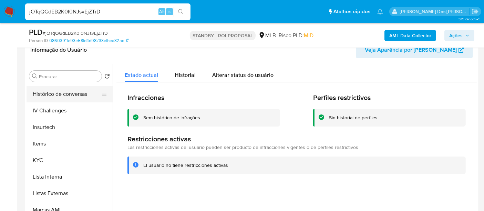
scroll to position [193, 0]
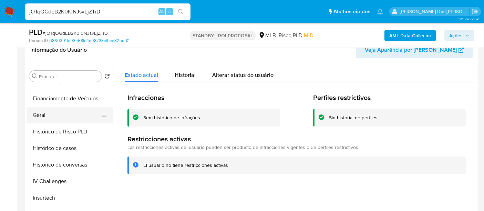
click at [41, 118] on button "Geral" at bounding box center [67, 115] width 81 height 17
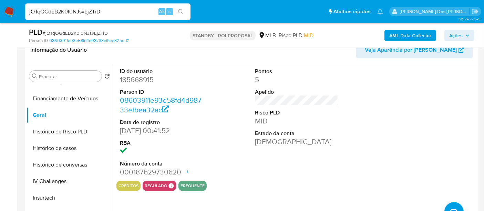
click at [95, 11] on input "jOTqQGdEB2K0I0NJsvEjZTrD" at bounding box center [107, 11] width 165 height 9
click at [95, 10] on input "jOTqQGdEB2K0I0NJsvEjZTrD" at bounding box center [107, 11] width 165 height 9
paste input "9oTWfwShMNr73AV2eGqxo4Su"
type input "9oTWfwShMNr73AV2eGqxo4Su"
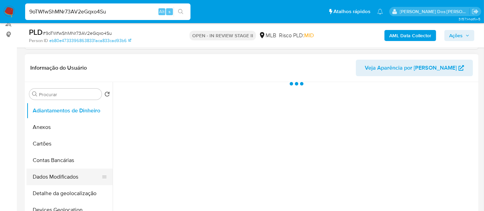
scroll to position [153, 0]
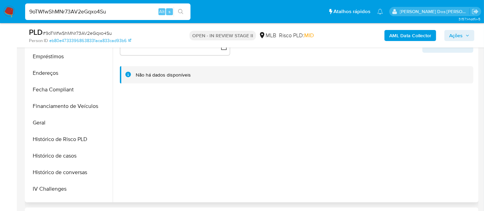
select select "10"
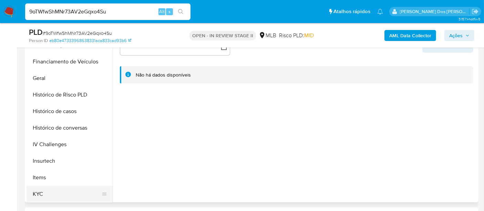
click at [38, 194] on button "KYC" at bounding box center [67, 194] width 81 height 17
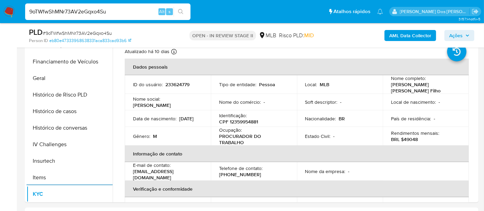
click at [5, 8] on img at bounding box center [9, 12] width 12 height 12
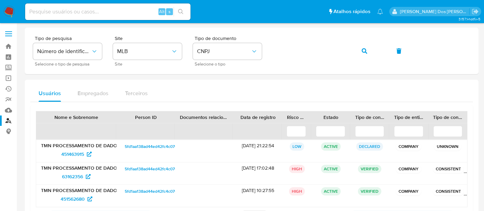
scroll to position [33, 0]
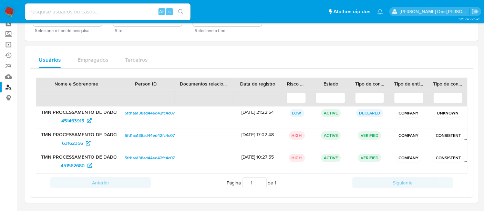
click at [11, 45] on link "Operações em massa" at bounding box center [41, 44] width 82 height 11
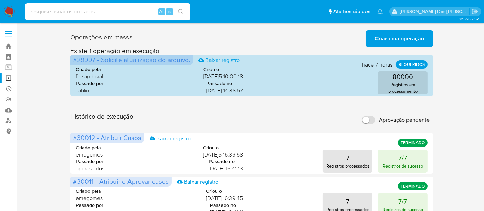
click at [94, 8] on input at bounding box center [107, 11] width 165 height 9
paste input "T1E4zyVdsQXAZD8p93inxeQe"
type input "T1E4zyVdsQXAZD8p93inxeQe"
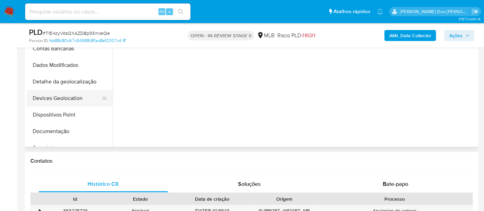
scroll to position [191, 0]
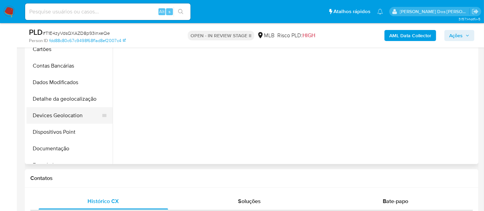
select select "10"
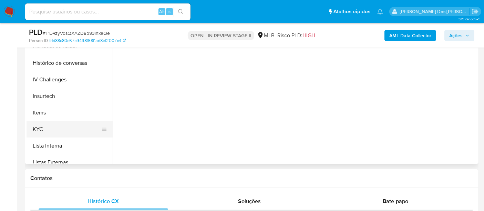
scroll to position [230, 0]
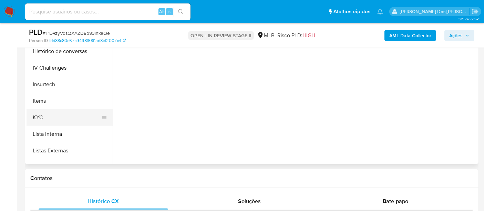
click at [37, 117] on button "KYC" at bounding box center [67, 117] width 81 height 17
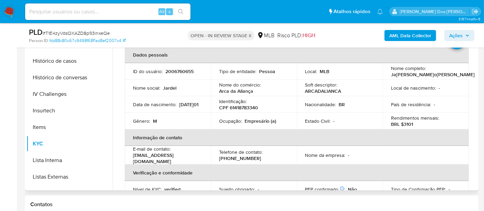
scroll to position [153, 0]
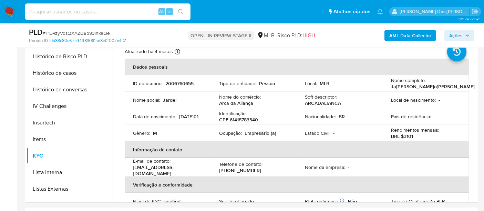
click at [119, 13] on input at bounding box center [107, 11] width 165 height 9
paste input "JTOSKUD0uJZ6NgdcTCmsvSK9"
type input "JTOSKUD0uJZ6NgdcTCmsvSK9"
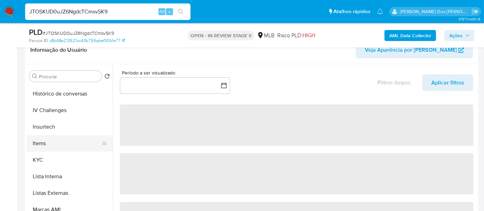
scroll to position [268, 0]
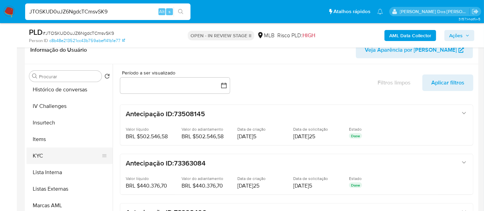
click at [37, 158] on button "KYC" at bounding box center [67, 156] width 81 height 17
select select "10"
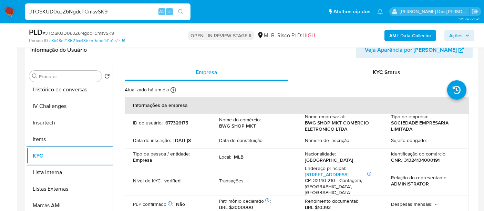
click at [69, 13] on input "JTOSKUD0uJZ6NgdcTCmsvSK9" at bounding box center [107, 11] width 165 height 9
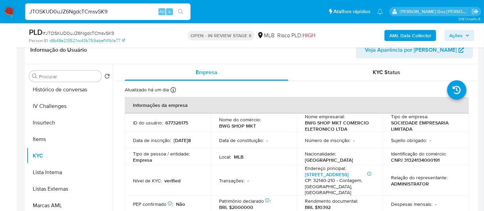
click at [69, 13] on input "JTOSKUD0uJZ6NgdcTCmsvSK9" at bounding box center [107, 11] width 165 height 9
paste input "9oTWfwShMNr73AV2eGqxo4Su"
type input "9oTWfwShMNr73AV2eGqxo4Su"
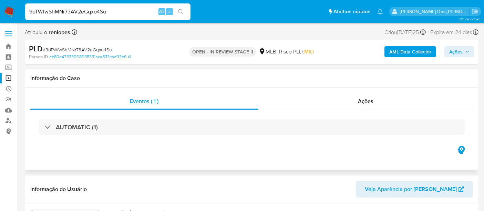
select select "10"
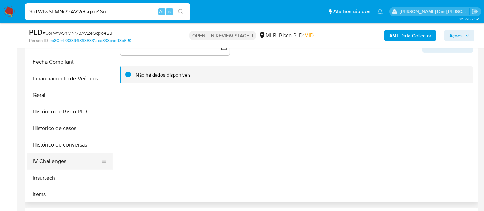
scroll to position [191, 0]
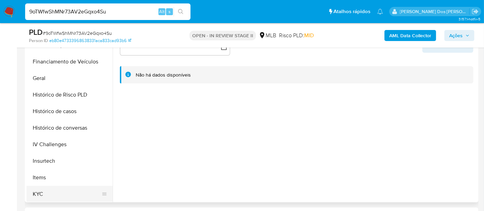
click at [37, 190] on button "KYC" at bounding box center [67, 194] width 81 height 17
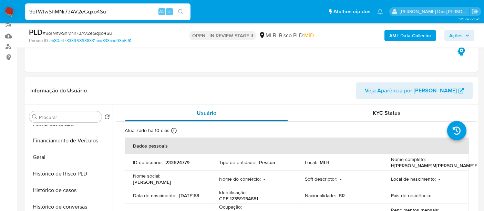
scroll to position [0, 0]
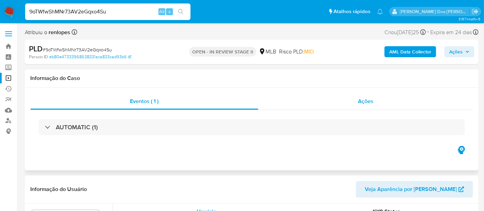
click at [362, 105] on span "Ações" at bounding box center [366, 101] width 16 height 8
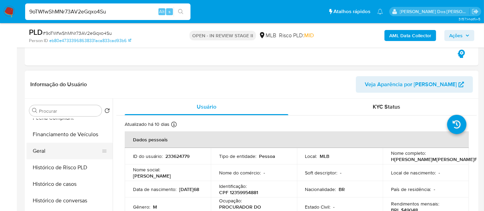
scroll to position [153, 0]
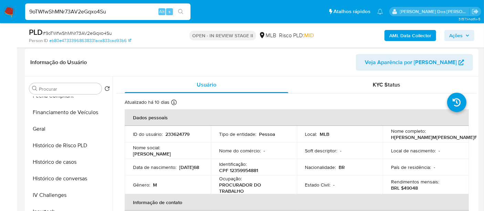
click at [59, 159] on button "Histórico de casos" at bounding box center [70, 162] width 86 height 17
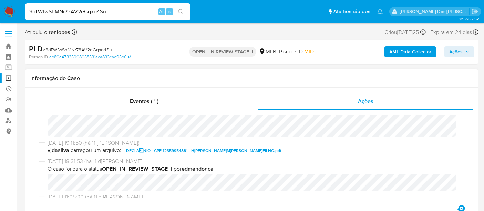
scroll to position [115, 0]
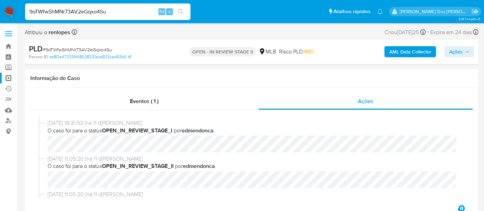
click at [5, 9] on img at bounding box center [9, 12] width 12 height 12
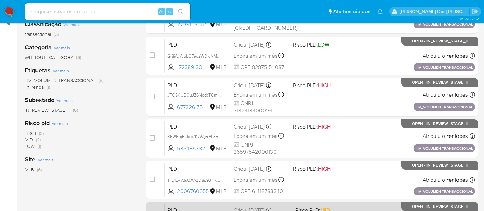
scroll to position [68, 0]
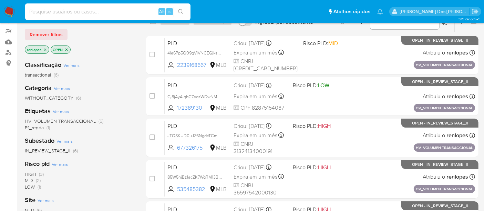
click at [99, 14] on input at bounding box center [107, 11] width 165 height 9
paste input "9GltrSEjvJCOSJE1PujXFj0e"
type input "9GltrSEjvJCOSJE1PujXFj0e"
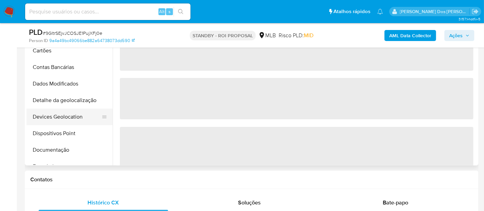
scroll to position [191, 0]
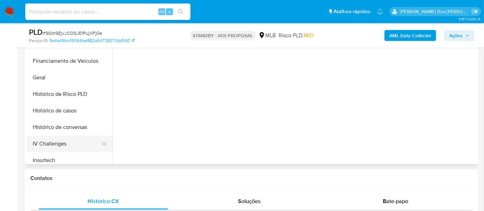
select select "10"
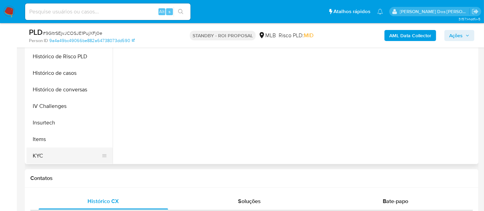
click at [37, 156] on button "KYC" at bounding box center [67, 156] width 81 height 17
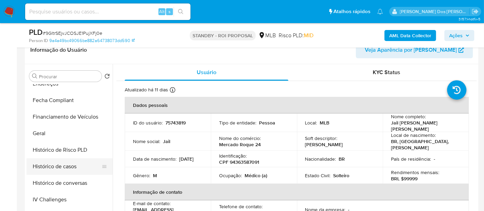
scroll to position [230, 0]
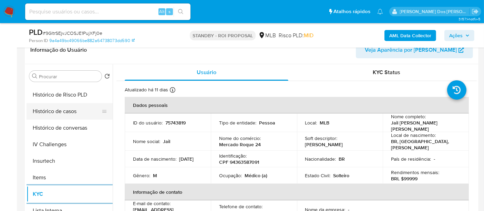
click at [62, 113] on button "Histórico de casos" at bounding box center [67, 111] width 81 height 17
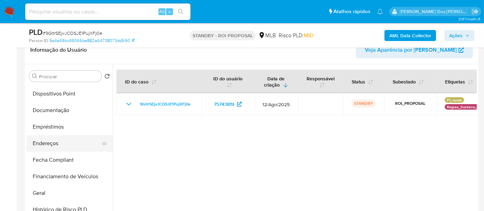
scroll to position [77, 0]
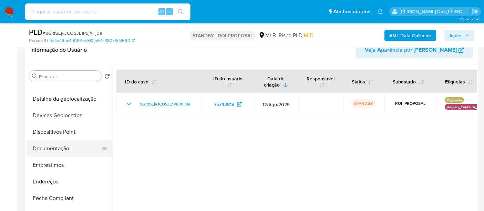
click at [63, 145] on button "Documentação" at bounding box center [67, 148] width 81 height 17
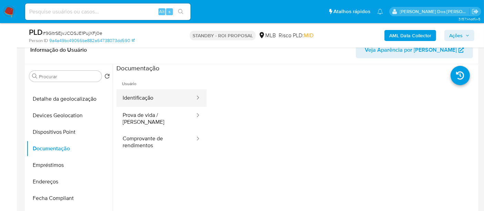
click at [148, 96] on button "Identificação" at bounding box center [156, 98] width 79 height 18
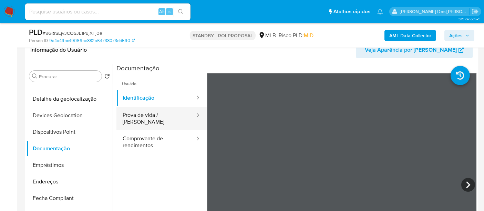
click at [144, 119] on button "Prova de vida / Selfie" at bounding box center [156, 118] width 79 height 23
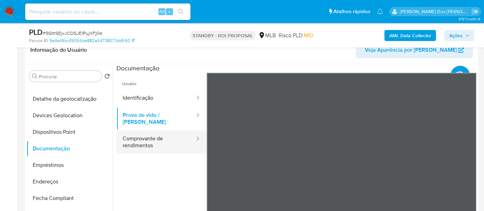
click at [160, 135] on button "Comprovante de rendimentos" at bounding box center [156, 141] width 79 height 23
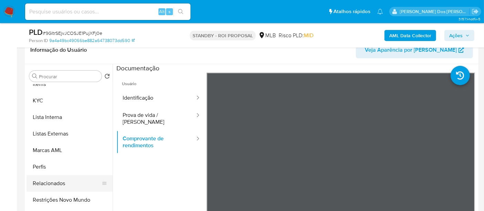
scroll to position [324, 0]
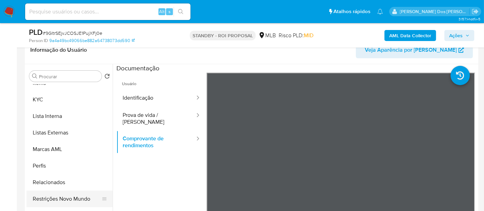
click at [80, 199] on button "Restrições Novo Mundo" at bounding box center [67, 199] width 81 height 17
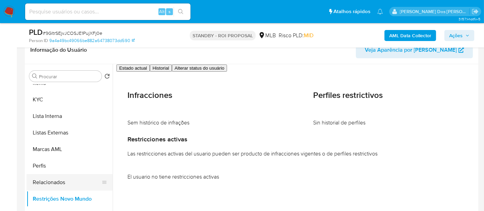
scroll to position [209, 0]
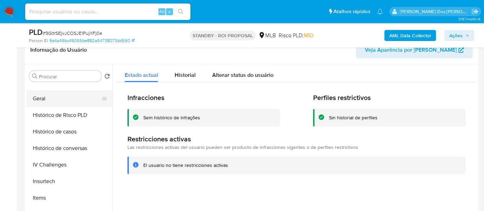
click at [40, 103] on button "Geral" at bounding box center [67, 98] width 81 height 17
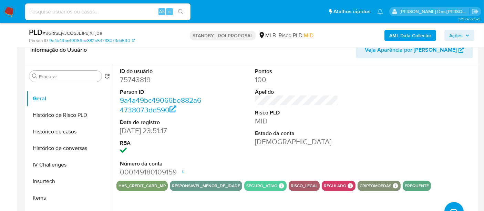
click at [107, 6] on div "Alt s" at bounding box center [107, 11] width 165 height 17
click at [105, 13] on input at bounding box center [107, 11] width 165 height 9
paste input "uRgeLSK8iXlvM5qrfbOhg4ff"
type input "uRgeLSK8iXlvM5qrfbOhg4ff"
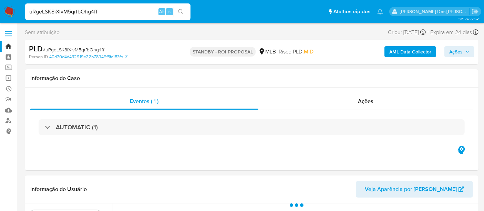
select select "10"
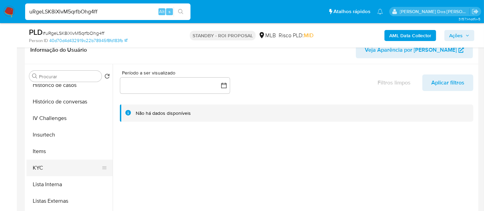
scroll to position [268, 0]
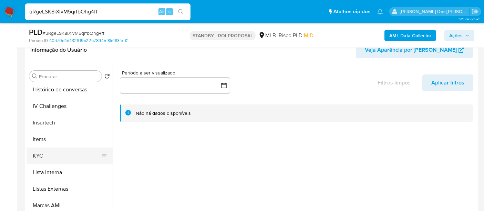
click at [41, 154] on button "KYC" at bounding box center [67, 156] width 81 height 17
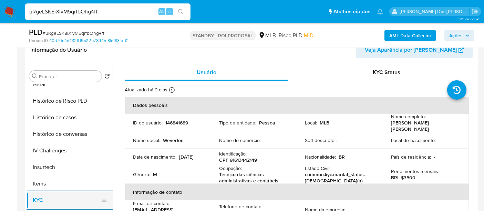
scroll to position [191, 0]
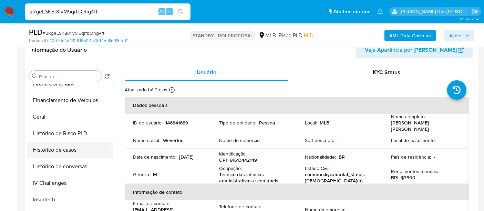
click at [66, 150] on button "Histórico de casos" at bounding box center [67, 150] width 81 height 17
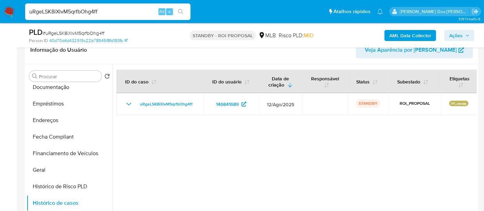
scroll to position [114, 0]
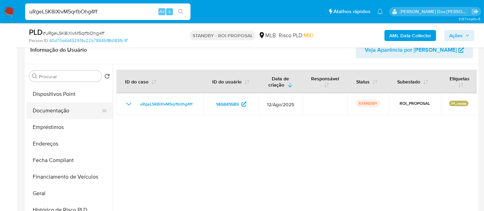
click at [61, 112] on button "Documentação" at bounding box center [67, 110] width 81 height 17
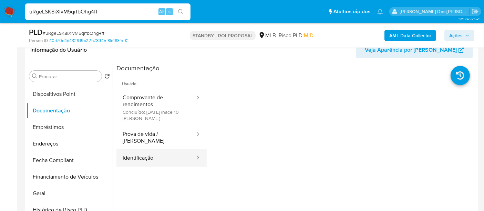
click at [137, 149] on button "Identificação" at bounding box center [156, 158] width 79 height 18
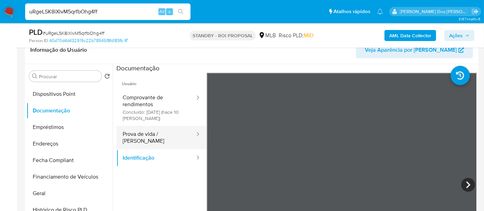
click at [160, 134] on button "Prova de vida / [PERSON_NAME]" at bounding box center [156, 137] width 79 height 23
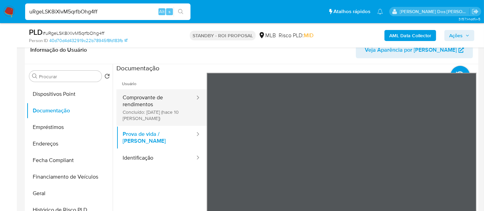
click at [137, 102] on button "Comprovante de rendimentos Concluído: 22/08/2025 (hace 10 días)" at bounding box center [156, 107] width 79 height 37
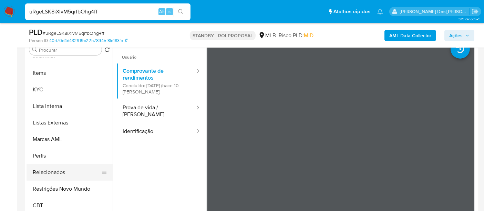
scroll to position [153, 0]
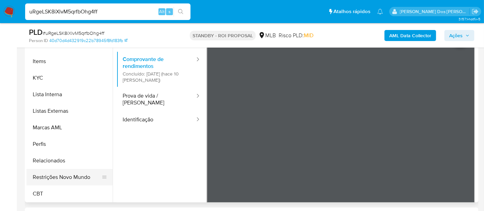
click at [72, 178] on button "Restrições Novo Mundo" at bounding box center [67, 177] width 81 height 17
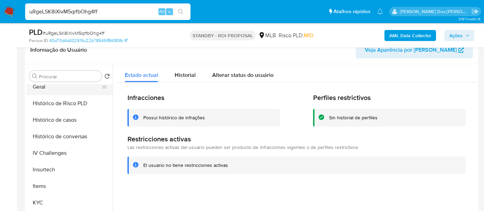
scroll to position [154, 0]
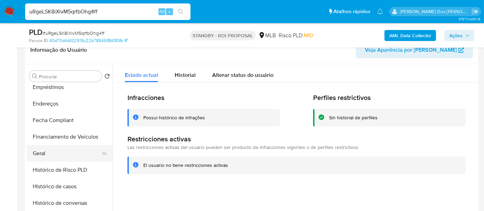
click at [37, 155] on button "Geral" at bounding box center [67, 153] width 81 height 17
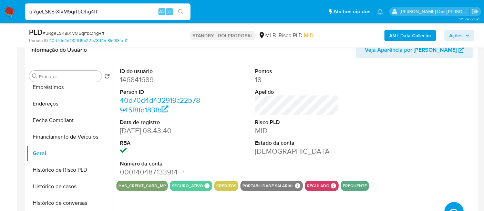
click at [110, 14] on input "uRgeLSK8iXlvM5qrfbOhg4ff" at bounding box center [107, 11] width 165 height 9
paste input "PhWIndr3zB8RYSuJuM3lhDBB"
type input "PhWIndr3zB8RYSuJuM3lhDBB"
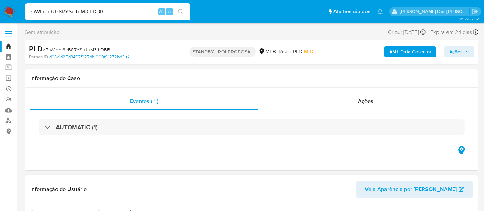
select select "10"
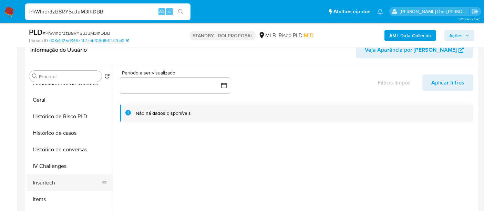
scroll to position [268, 0]
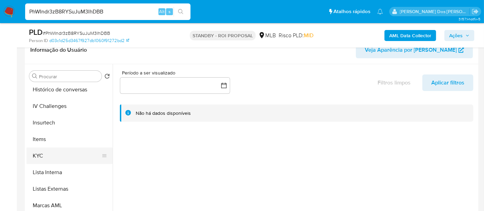
click at [34, 156] on button "KYC" at bounding box center [67, 156] width 81 height 17
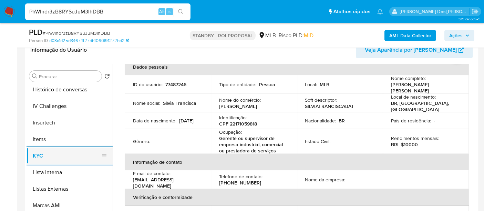
scroll to position [230, 0]
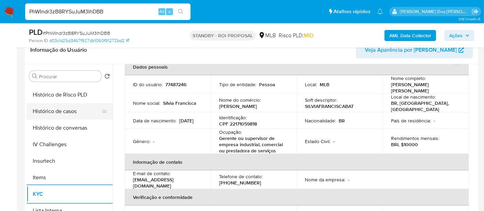
click at [68, 109] on button "Histórico de casos" at bounding box center [67, 111] width 81 height 17
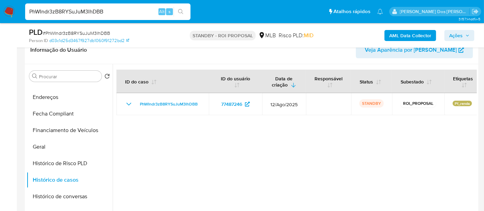
scroll to position [115, 0]
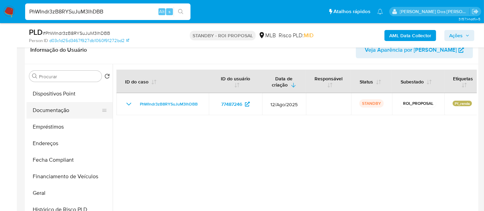
click at [59, 111] on button "Documentação" at bounding box center [67, 110] width 81 height 17
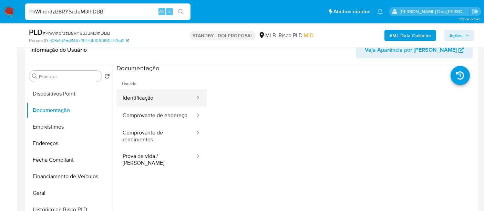
click at [143, 97] on button "Identificação" at bounding box center [156, 98] width 79 height 18
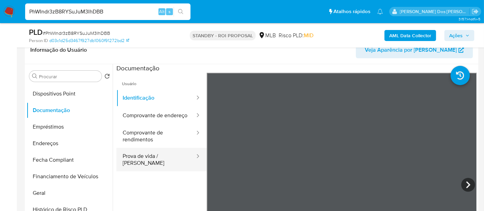
click at [166, 158] on button "Prova de vida / [PERSON_NAME]" at bounding box center [156, 159] width 79 height 23
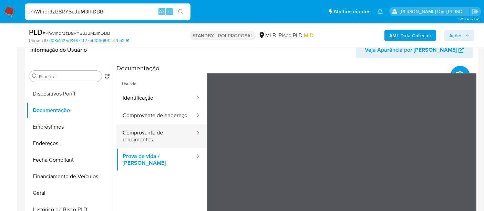
click at [140, 143] on button "Comprovante de rendimentos" at bounding box center [156, 135] width 79 height 23
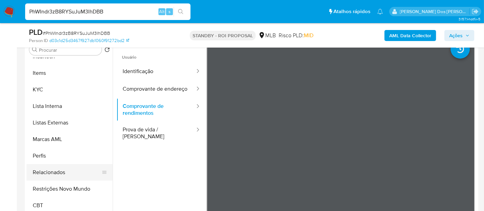
scroll to position [153, 0]
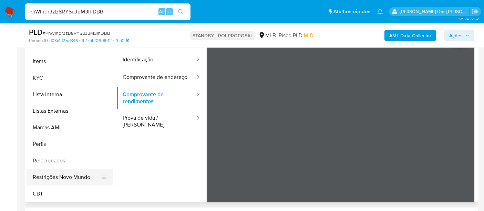
click at [71, 174] on button "Restrições Novo Mundo" at bounding box center [67, 177] width 81 height 17
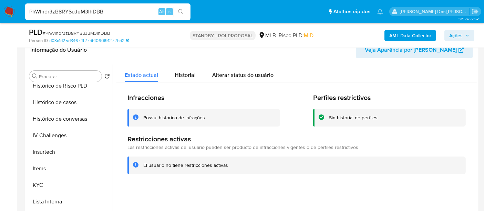
scroll to position [154, 0]
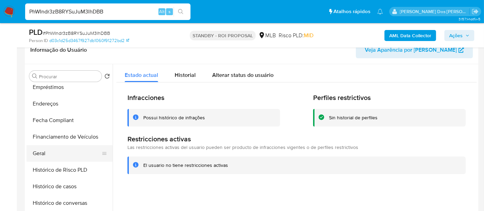
click at [40, 149] on button "Geral" at bounding box center [67, 153] width 81 height 17
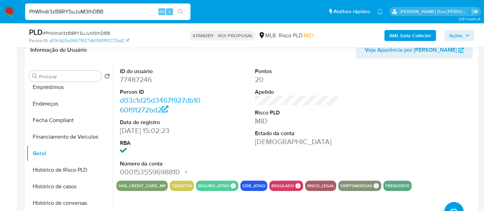
click at [118, 10] on input "PhWIndr3zB8RYSuJuM3lhDBB" at bounding box center [107, 11] width 165 height 9
paste input "Ae3gwmcl8xKctgP52xQNSuRm"
type input "Ae3gwmcl8xKctgP52xQNSuRm"
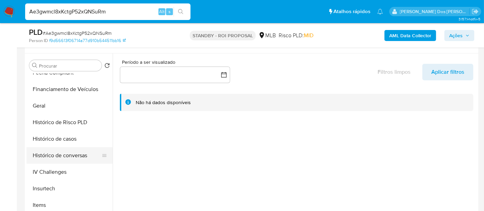
scroll to position [153, 0]
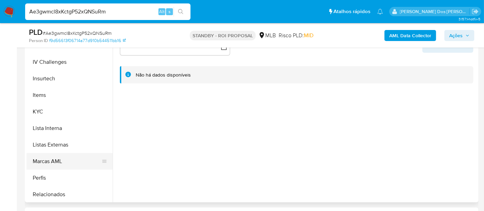
select select "10"
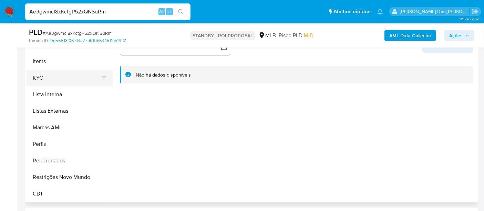
click at [40, 80] on button "KYC" at bounding box center [67, 78] width 81 height 17
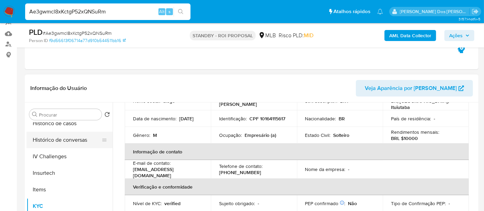
scroll to position [231, 0]
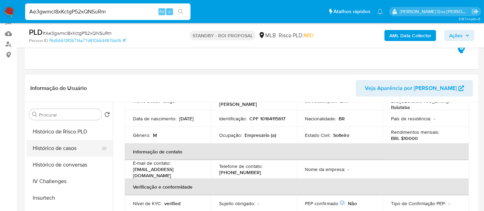
click at [64, 150] on button "Histórico de casos" at bounding box center [67, 148] width 81 height 17
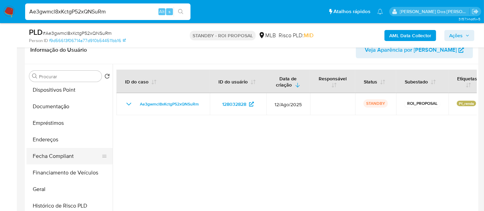
scroll to position [116, 0]
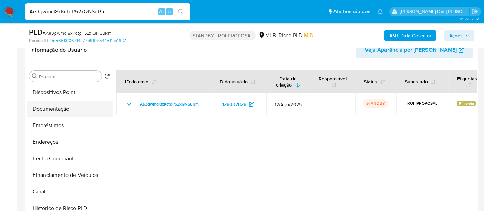
drag, startPoint x: 52, startPoint y: 112, endPoint x: 70, endPoint y: 114, distance: 17.7
click at [53, 112] on button "Documentação" at bounding box center [67, 109] width 81 height 17
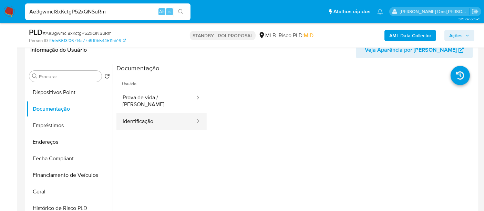
click at [143, 117] on button "Identificação" at bounding box center [156, 122] width 79 height 18
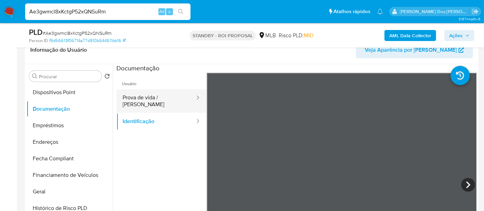
click at [171, 99] on button "Prova de vida / [PERSON_NAME]" at bounding box center [156, 100] width 79 height 23
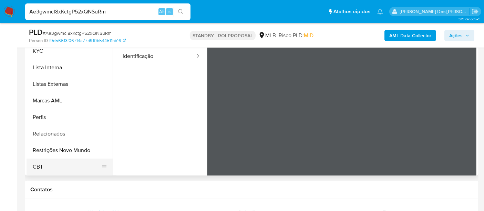
scroll to position [191, 0]
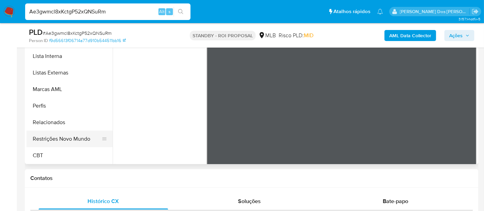
click at [72, 137] on button "Restrições Novo Mundo" at bounding box center [67, 139] width 81 height 17
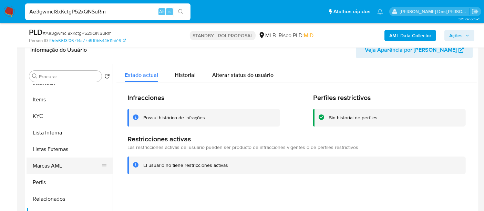
scroll to position [193, 0]
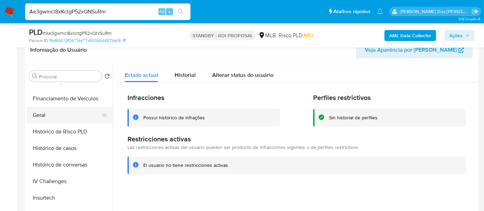
click at [41, 116] on button "Geral" at bounding box center [67, 115] width 81 height 17
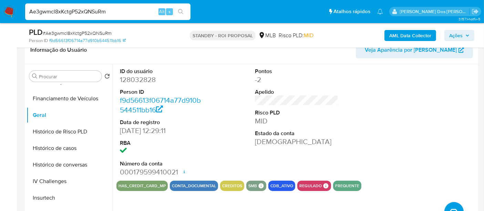
click at [114, 11] on input "Ae3gwmcl8xKctgP52xQNSuRm" at bounding box center [107, 11] width 165 height 9
paste input "S31DAOfVSH7qmZnYtVzu1AlE"
type input "S31DAOfVSH7qmZnYtVzu1AlE"
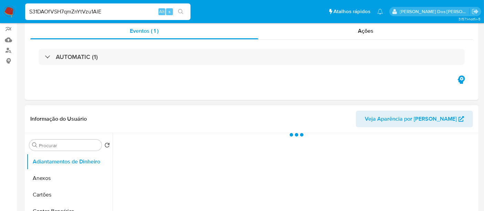
scroll to position [115, 0]
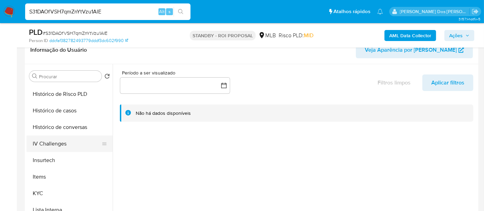
select select "10"
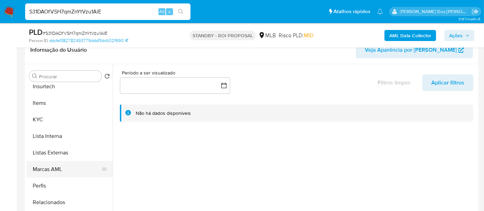
scroll to position [306, 0]
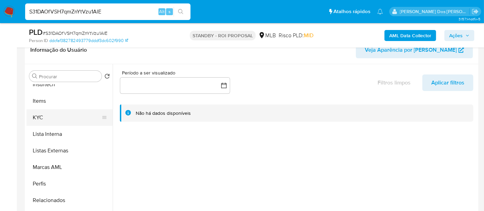
click at [35, 119] on button "KYC" at bounding box center [67, 117] width 81 height 17
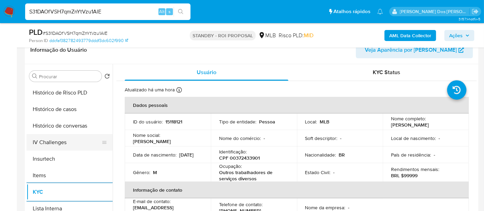
scroll to position [231, 0]
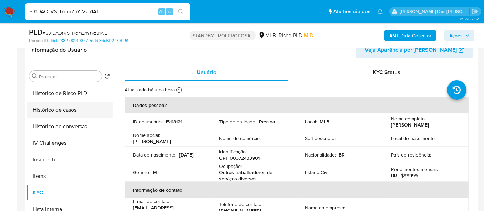
drag, startPoint x: 72, startPoint y: 104, endPoint x: 72, endPoint y: 108, distance: 3.8
click at [72, 104] on button "Histórico de casos" at bounding box center [67, 110] width 81 height 17
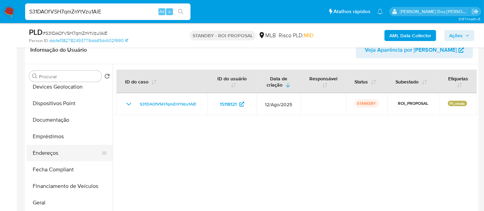
scroll to position [78, 0]
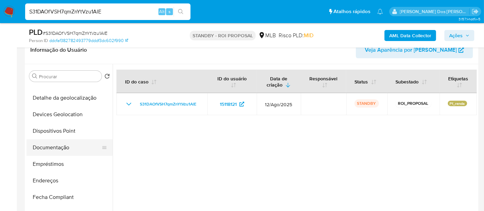
click at [51, 149] on button "Documentação" at bounding box center [67, 147] width 81 height 17
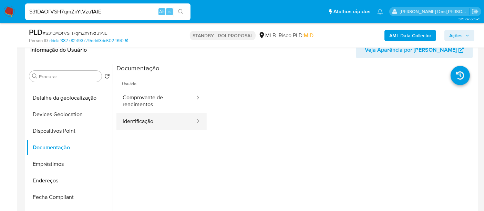
click at [138, 119] on button "Identificação" at bounding box center [156, 122] width 79 height 18
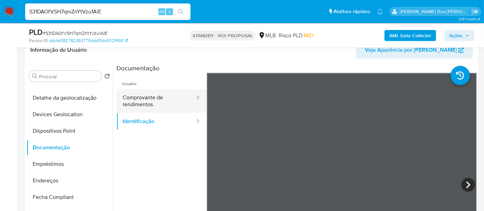
click at [157, 101] on button "Comprovante de rendimentos" at bounding box center [156, 100] width 79 height 23
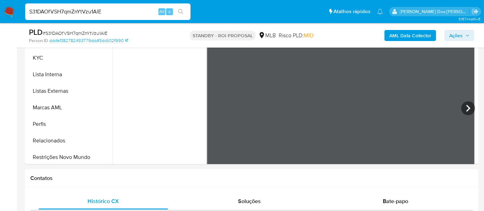
scroll to position [308, 0]
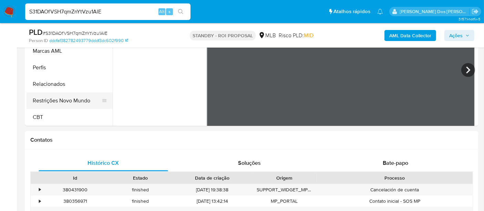
click at [61, 101] on button "Restrições Novo Mundo" at bounding box center [67, 100] width 81 height 17
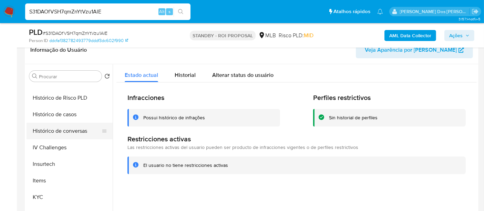
scroll to position [193, 0]
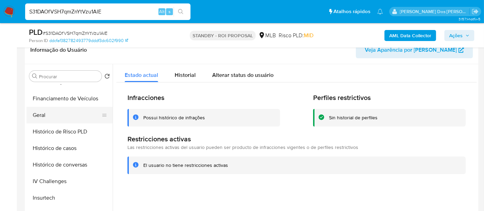
click at [40, 118] on button "Geral" at bounding box center [67, 115] width 81 height 17
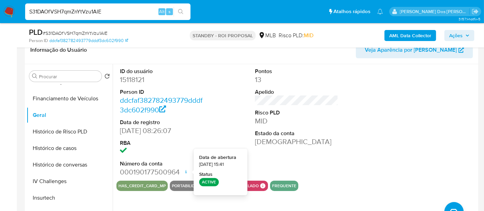
click at [116, 12] on input "S31DAOfVSH7qmZnYtVzu1AlE" at bounding box center [107, 11] width 165 height 9
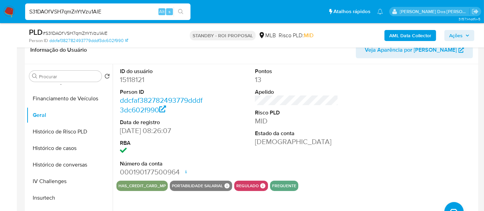
click at [116, 12] on input "S31DAOfVSH7qmZnYtVzu1AlE" at bounding box center [107, 11] width 165 height 9
paste input "VlYcw9aI3kMWhmohzTy7FYkj"
type input "VlYcw9aI3kMWhmohzTy7FYkj"
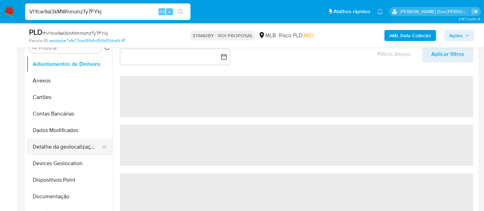
scroll to position [153, 0]
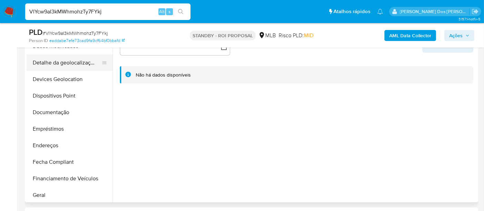
select select "10"
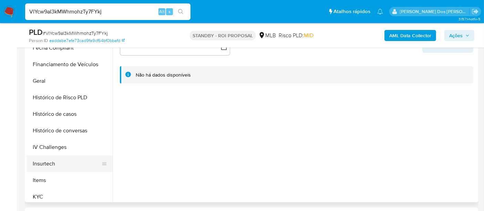
scroll to position [191, 0]
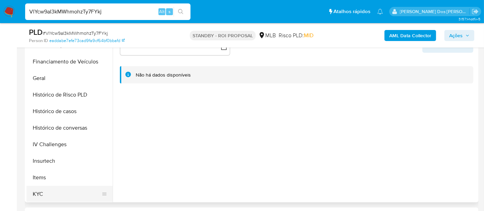
click at [34, 193] on button "KYC" at bounding box center [67, 194] width 81 height 17
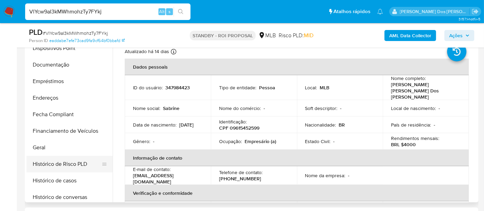
scroll to position [115, 0]
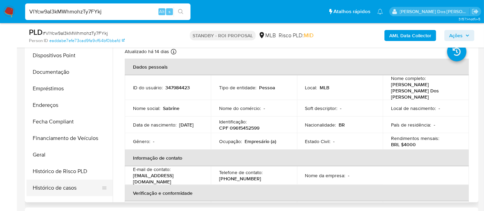
click at [67, 185] on button "Histórico de casos" at bounding box center [67, 188] width 81 height 17
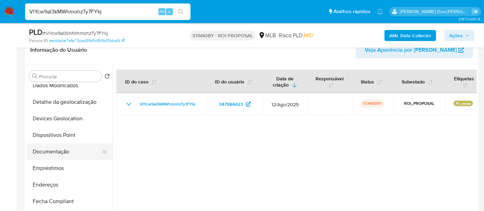
scroll to position [38, 0]
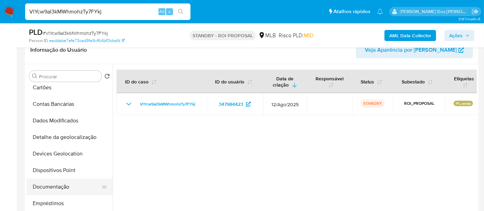
click at [58, 185] on button "Documentação" at bounding box center [67, 187] width 81 height 17
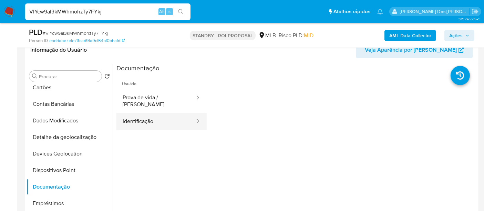
click at [152, 118] on button "Identificação" at bounding box center [156, 122] width 79 height 18
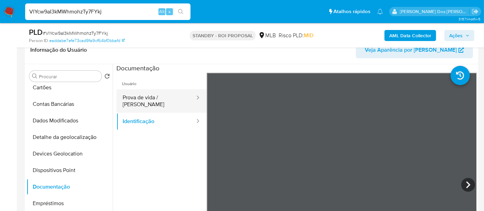
click at [165, 97] on button "Prova de vida / Selfie" at bounding box center [156, 100] width 79 height 23
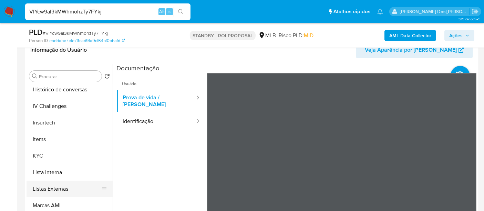
scroll to position [308, 0]
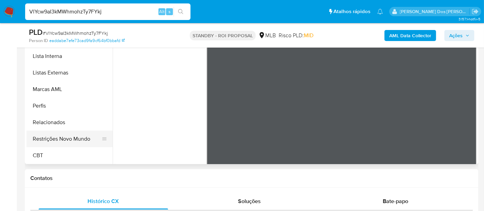
click at [63, 139] on button "Restrições Novo Mundo" at bounding box center [67, 139] width 81 height 17
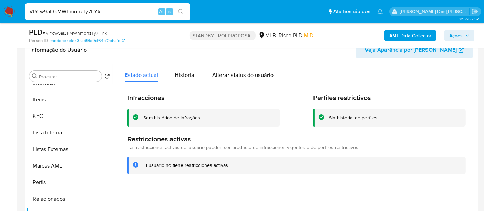
scroll to position [193, 0]
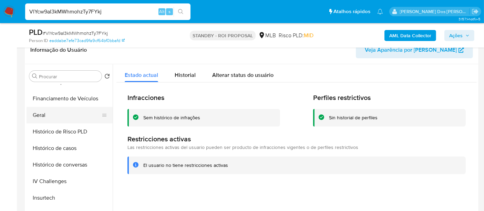
click at [40, 116] on button "Geral" at bounding box center [67, 115] width 81 height 17
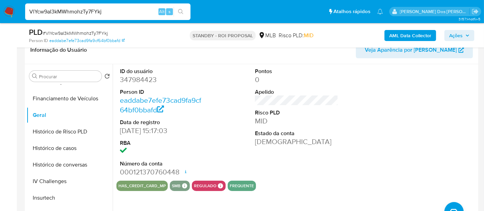
click at [73, 11] on input "VlYcw9aI3kMWhmohzTy7FYkj" at bounding box center [107, 11] width 165 height 9
paste input "JfHnqED5hOhHFW6bxMCID7vR"
type input "JfHnqED5hOhHFW6bxMCID7vR"
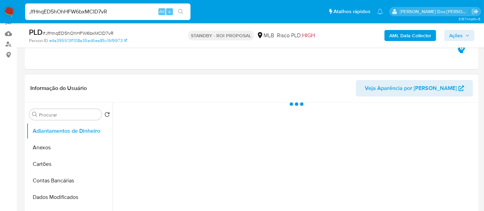
scroll to position [115, 0]
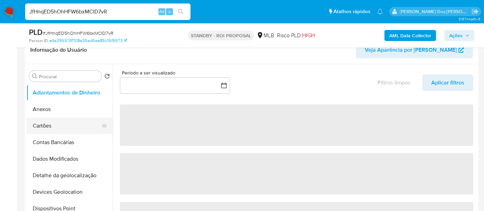
select select "10"
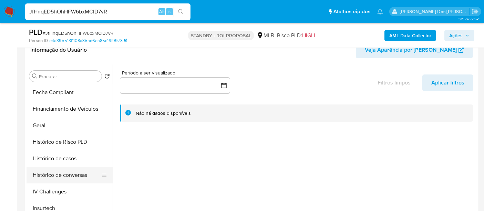
scroll to position [230, 0]
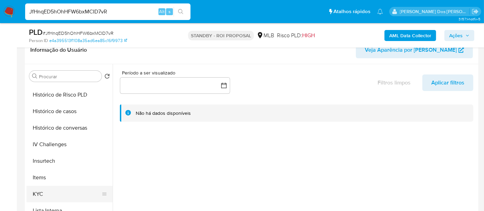
click at [34, 194] on button "KYC" at bounding box center [67, 194] width 81 height 17
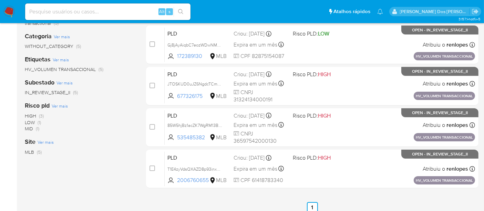
scroll to position [153, 0]
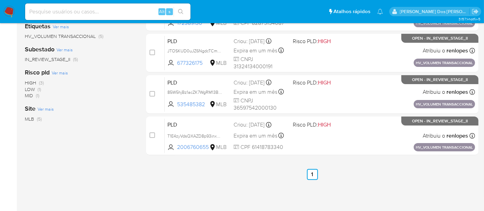
click at [97, 12] on input at bounding box center [107, 11] width 165 height 9
paste input "1725562357"
type input "1725562357"
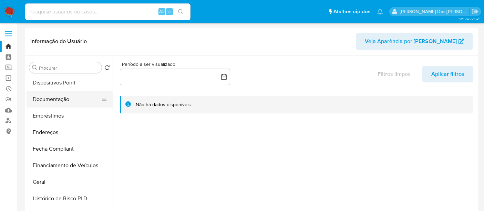
scroll to position [153, 0]
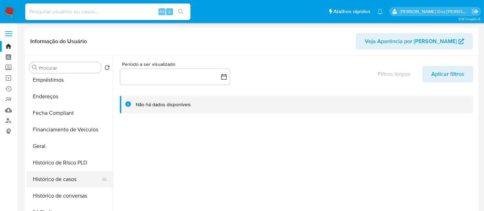
click at [67, 177] on button "Histórico de casos" at bounding box center [67, 179] width 81 height 17
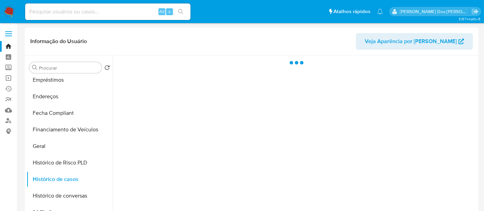
select select "10"
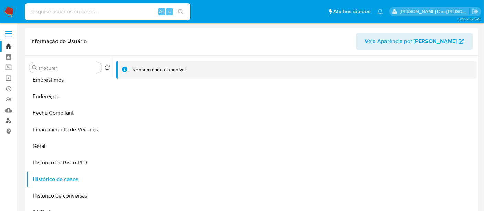
click at [10, 120] on link "Localizador de pessoas" at bounding box center [41, 120] width 82 height 11
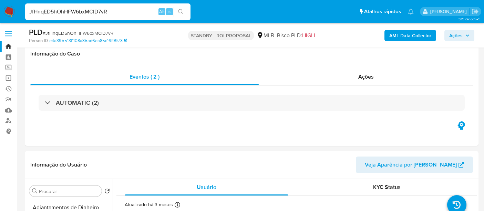
select select "10"
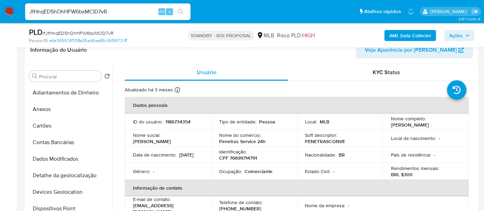
scroll to position [230, 0]
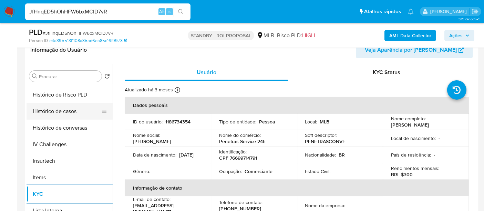
click at [71, 112] on button "Histórico de casos" at bounding box center [67, 111] width 81 height 17
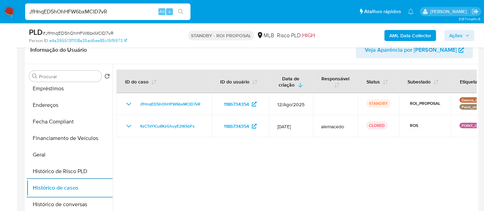
scroll to position [115, 0]
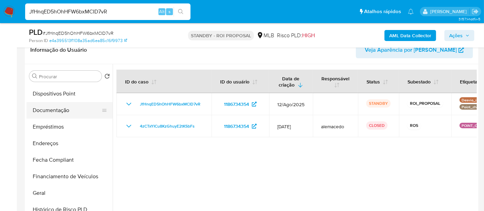
click at [59, 110] on button "Documentação" at bounding box center [67, 110] width 81 height 17
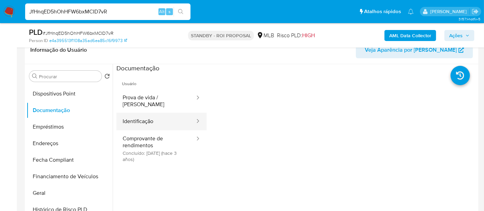
click at [137, 116] on button "Identificação" at bounding box center [156, 122] width 79 height 18
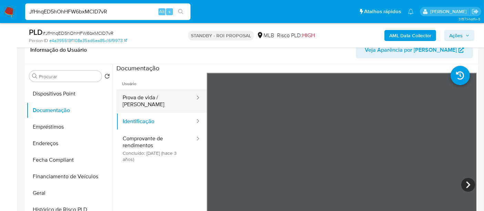
click at [173, 100] on button "Prova de vida / [PERSON_NAME]" at bounding box center [156, 100] width 79 height 23
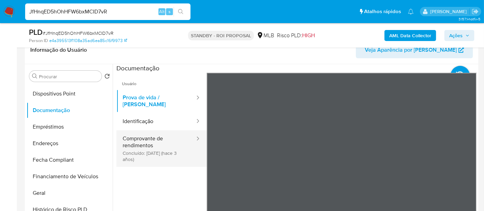
click at [141, 148] on button "Comprovante de rendimentos Concluído: [DATE] (hace 3 años)" at bounding box center [156, 148] width 79 height 37
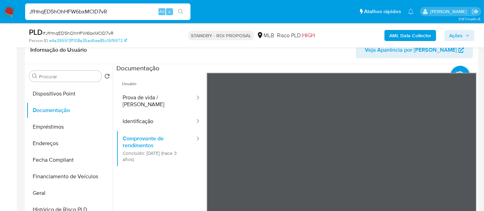
click at [347, 48] on div "Informação do Usuário Veja Aparência por Pessoa Procurar Retornar ao pedido pad…" at bounding box center [252, 138] width 454 height 204
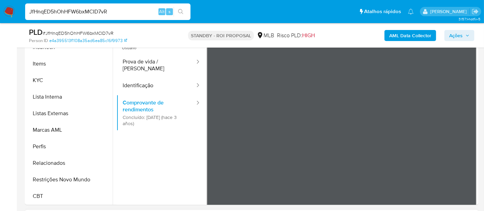
scroll to position [191, 0]
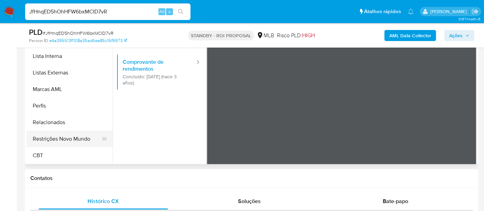
click at [78, 138] on button "Restrições Novo Mundo" at bounding box center [67, 139] width 81 height 17
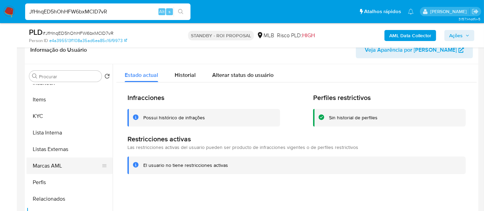
scroll to position [193, 0]
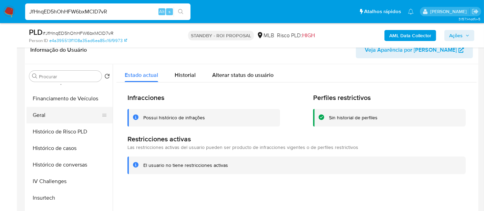
click at [38, 118] on button "Geral" at bounding box center [67, 115] width 81 height 17
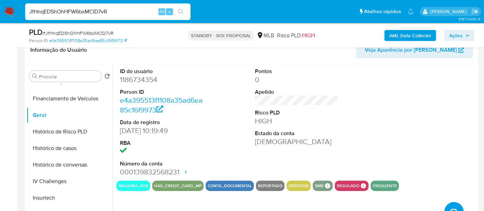
click at [72, 12] on input "JfHnqED5hOhHFW6bxMCID7vR" at bounding box center [107, 11] width 165 height 9
paste input "EeP8ETSR6zb2E5BPfkYfr9CS"
type input "EeP8ETSR6zb2E5BPfkYfr9CS"
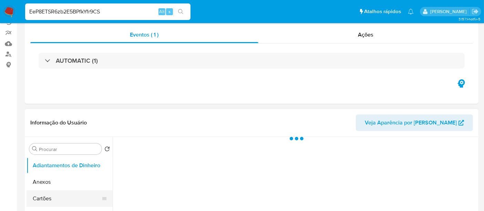
scroll to position [115, 0]
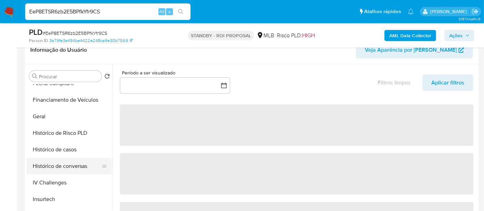
select select "10"
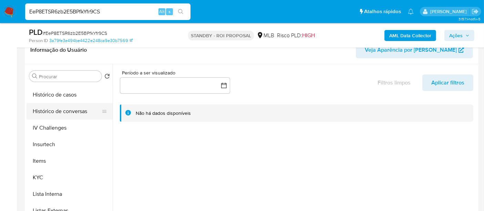
scroll to position [268, 0]
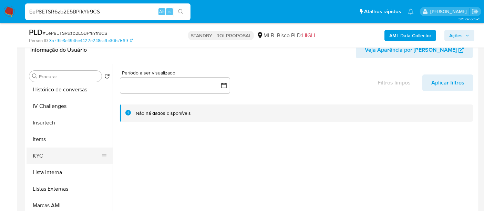
click at [41, 156] on button "KYC" at bounding box center [67, 156] width 81 height 17
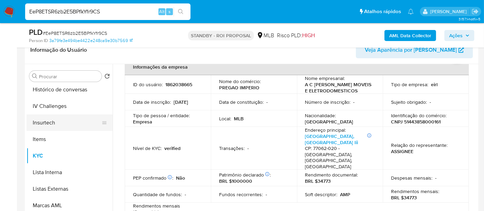
scroll to position [230, 0]
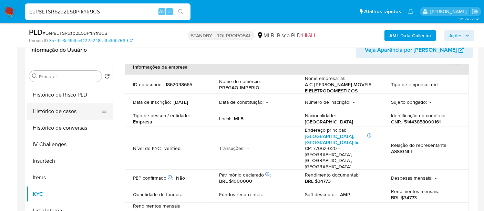
click at [60, 113] on button "Histórico de casos" at bounding box center [67, 111] width 81 height 17
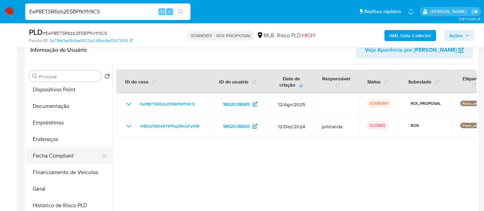
scroll to position [115, 0]
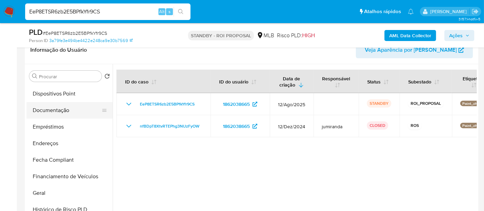
click at [59, 113] on button "Documentação" at bounding box center [67, 110] width 81 height 17
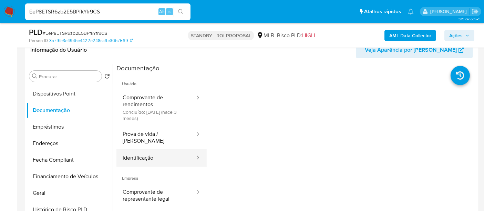
click at [139, 153] on button "Identificação" at bounding box center [156, 158] width 79 height 18
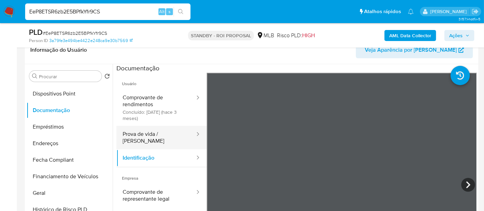
click at [176, 134] on button "Prova de vida / [PERSON_NAME]" at bounding box center [156, 137] width 79 height 23
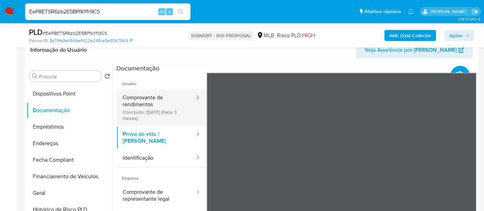
click at [138, 100] on button "Comprovante de rendimentos Concluído: [DATE] (hace 3 meses)" at bounding box center [156, 107] width 79 height 37
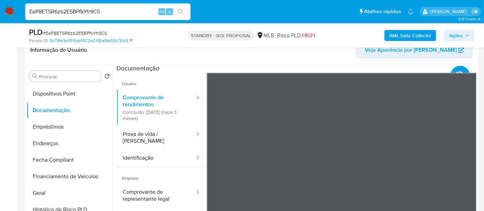
click at [139, 149] on button "Identificação" at bounding box center [156, 158] width 79 height 18
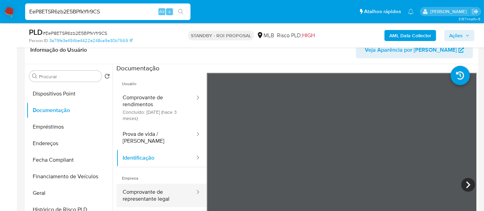
click at [143, 200] on button "Comprovante de representante legal" at bounding box center [156, 195] width 79 height 23
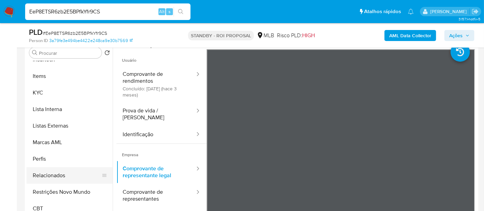
scroll to position [191, 0]
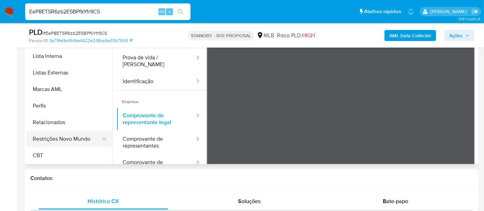
click at [78, 139] on button "Restrições Novo Mundo" at bounding box center [67, 139] width 81 height 17
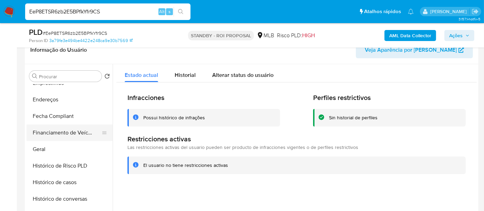
scroll to position [154, 0]
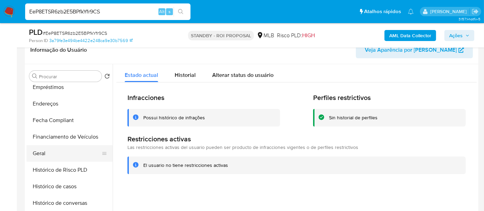
click at [38, 150] on button "Geral" at bounding box center [67, 153] width 81 height 17
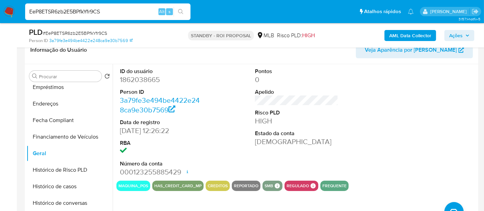
click at [112, 14] on input "EeP8ETSR6zb2E5BPfkYfr9CS" at bounding box center [107, 11] width 165 height 9
paste input "yXIkAlMQP42hTBbHHkyGHt2x"
type input "yXIkAlMQP42hTBbHHkyGHt2x"
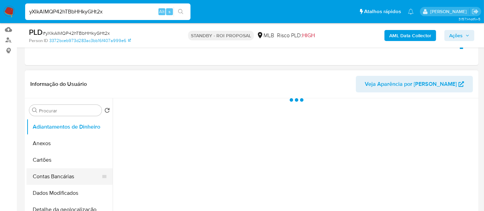
scroll to position [115, 0]
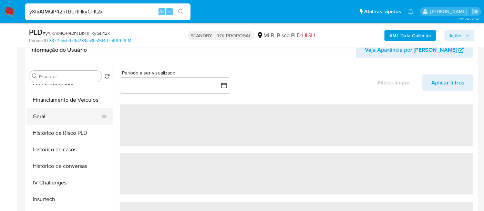
select select "10"
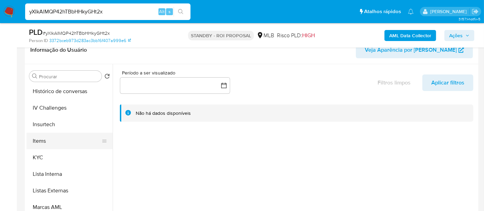
scroll to position [268, 0]
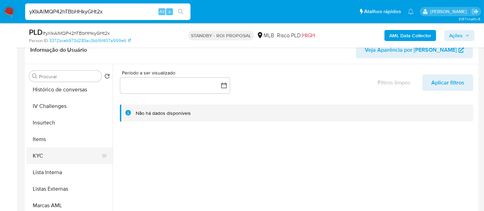
click at [36, 153] on button "KYC" at bounding box center [67, 156] width 81 height 17
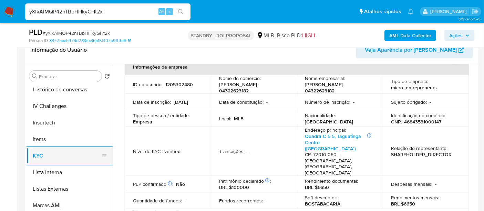
scroll to position [230, 0]
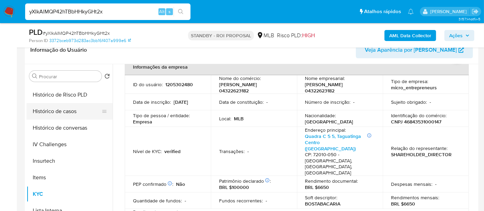
click at [71, 111] on button "Histórico de casos" at bounding box center [67, 111] width 81 height 17
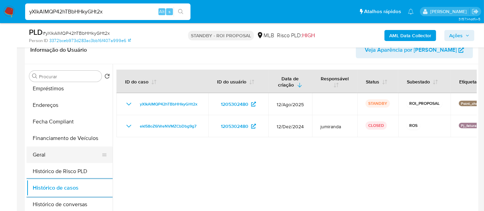
scroll to position [115, 0]
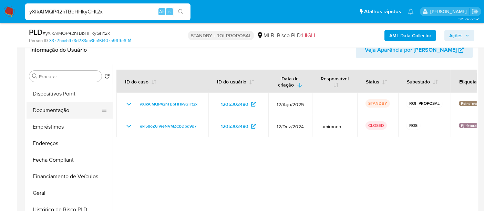
click at [59, 110] on button "Documentação" at bounding box center [67, 110] width 81 height 17
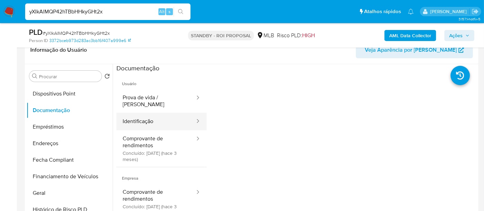
click at [156, 117] on button "Identificação" at bounding box center [156, 122] width 79 height 18
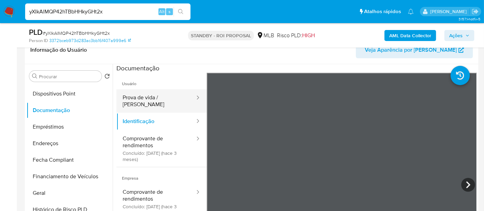
click at [168, 98] on button "Prova de vida / Selfie" at bounding box center [156, 100] width 79 height 23
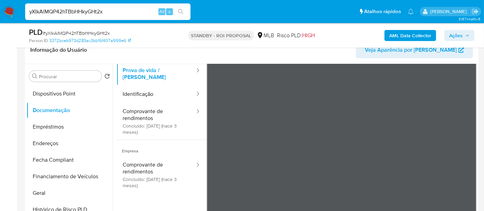
scroll to position [38, 0]
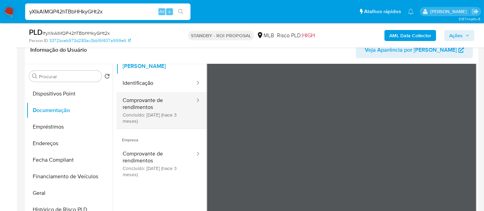
click at [140, 105] on button "Comprovante de rendimentos Concluído: 23/05/2025 (hace 3 meses)" at bounding box center [156, 110] width 79 height 37
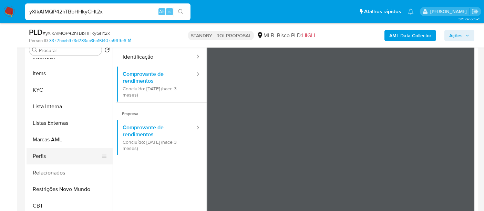
scroll to position [153, 0]
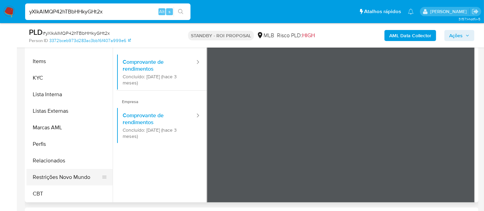
click at [70, 180] on button "Restrições Novo Mundo" at bounding box center [67, 177] width 81 height 17
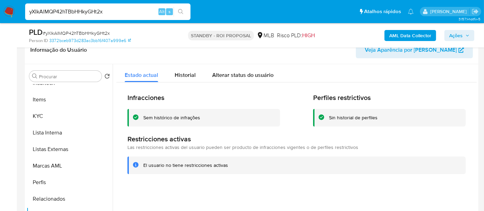
scroll to position [193, 0]
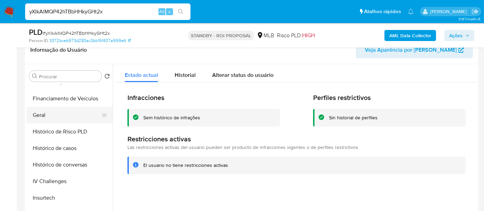
click at [41, 121] on button "Geral" at bounding box center [67, 115] width 81 height 17
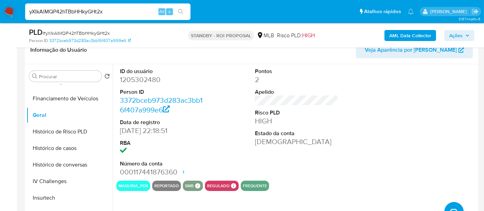
click at [8, 9] on img at bounding box center [9, 12] width 12 height 12
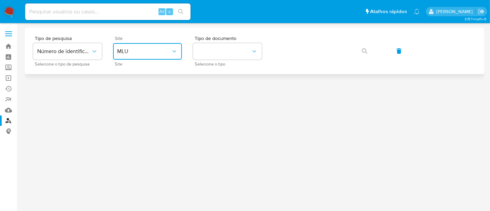
click at [140, 46] on button "MLU" at bounding box center [147, 51] width 69 height 17
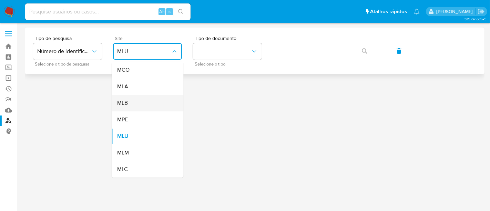
click at [139, 95] on div "MLB" at bounding box center [145, 103] width 57 height 17
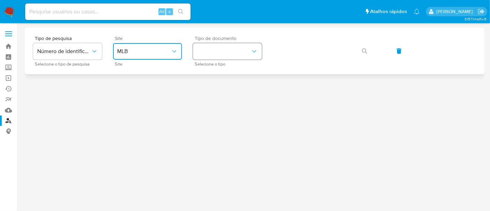
click at [220, 55] on button "identificationType" at bounding box center [227, 51] width 69 height 17
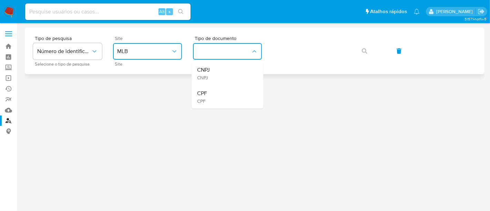
drag, startPoint x: 210, startPoint y: 86, endPoint x: 284, endPoint y: 63, distance: 76.9
click at [212, 82] on ul "CNPJ CNPJ CPF CPF" at bounding box center [228, 85] width 72 height 47
drag, startPoint x: 232, startPoint y: 88, endPoint x: 279, endPoint y: 68, distance: 51.2
click at [232, 88] on div "CPF CPF" at bounding box center [225, 96] width 57 height 23
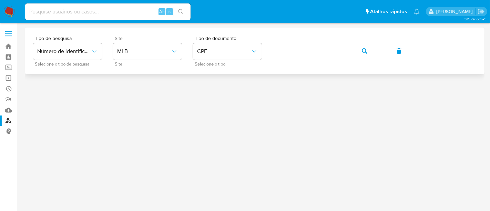
click at [363, 50] on icon "button" at bounding box center [365, 51] width 6 height 6
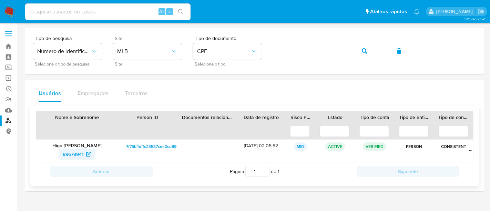
click at [75, 153] on span "89678941" at bounding box center [73, 154] width 21 height 11
click at [9, 77] on link "Operações em massa" at bounding box center [41, 78] width 82 height 11
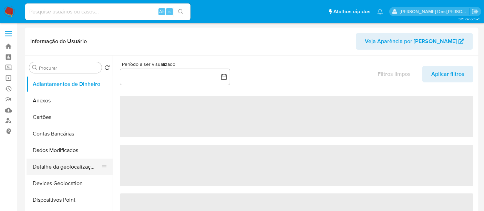
scroll to position [38, 0]
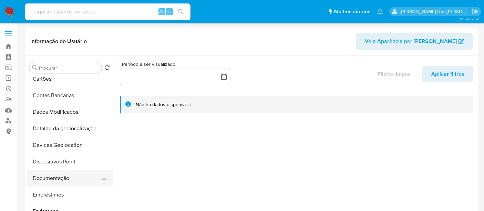
select select "10"
click at [59, 174] on button "Documentação" at bounding box center [67, 178] width 81 height 17
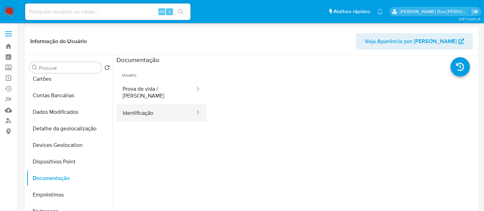
click at [163, 110] on button "Identificação" at bounding box center [156, 113] width 79 height 18
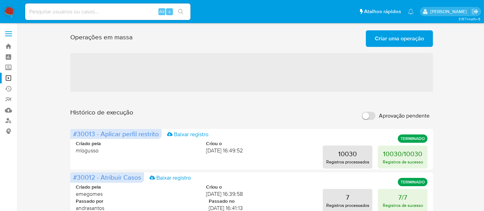
click at [389, 40] on span "Criar uma operação" at bounding box center [399, 38] width 49 height 15
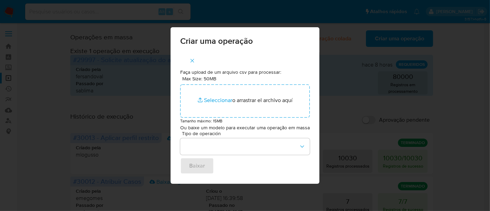
drag, startPoint x: 139, startPoint y: 58, endPoint x: 145, endPoint y: 57, distance: 6.9
click at [139, 57] on div "Criar uma operação Faça upload de um arquivo csv para processar: Max Size: 50MB…" at bounding box center [245, 105] width 490 height 211
click at [196, 59] on button "button" at bounding box center [192, 60] width 24 height 17
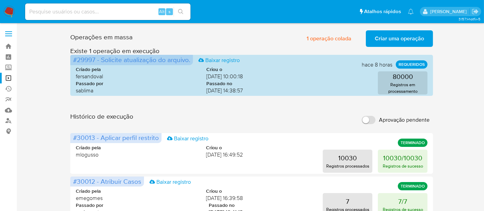
click at [392, 38] on span "Criar uma operação" at bounding box center [399, 38] width 49 height 15
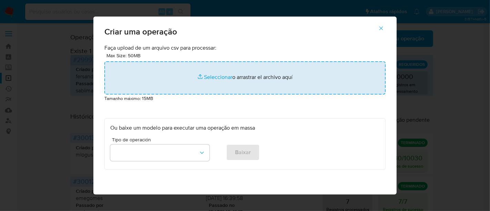
click at [214, 77] on input "file" at bounding box center [244, 77] width 281 height 33
type input "C:\fakepath\ASSIGN_AND_CLOSE_CASE (3).csv"
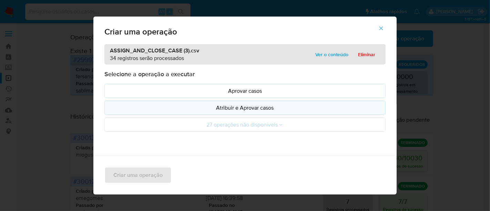
click at [217, 109] on p "Atribuir e Aprovar casos" at bounding box center [245, 108] width 270 height 8
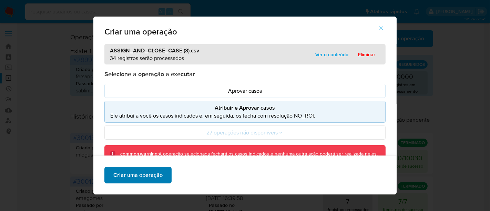
click at [156, 170] on span "Criar uma operação" at bounding box center [137, 175] width 49 height 15
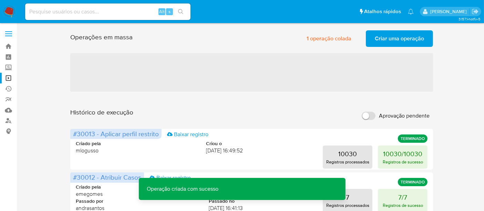
click at [390, 41] on span "Criar uma operação" at bounding box center [399, 38] width 49 height 15
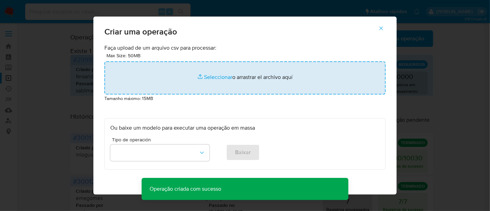
click at [209, 78] on input "file" at bounding box center [244, 77] width 281 height 33
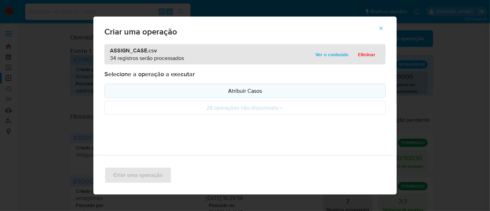
drag, startPoint x: 208, startPoint y: 78, endPoint x: 215, endPoint y: 94, distance: 17.2
click at [221, 91] on p "Atribuir Casos" at bounding box center [245, 91] width 270 height 8
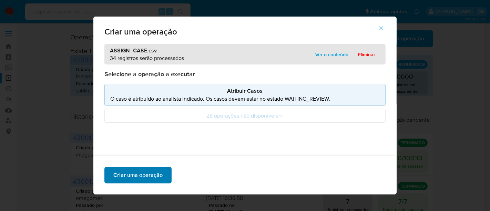
click at [138, 173] on span "Criar uma operação" at bounding box center [137, 175] width 49 height 15
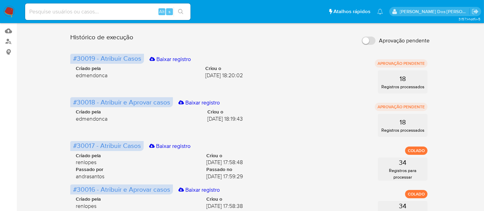
scroll to position [38, 0]
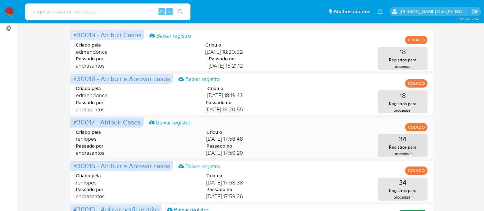
scroll to position [115, 0]
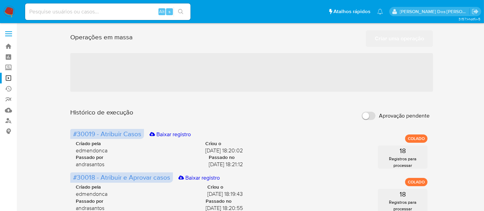
scroll to position [115, 0]
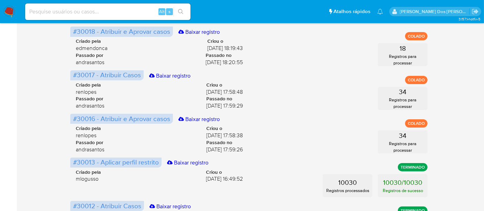
scroll to position [153, 0]
